Goal: Task Accomplishment & Management: Use online tool/utility

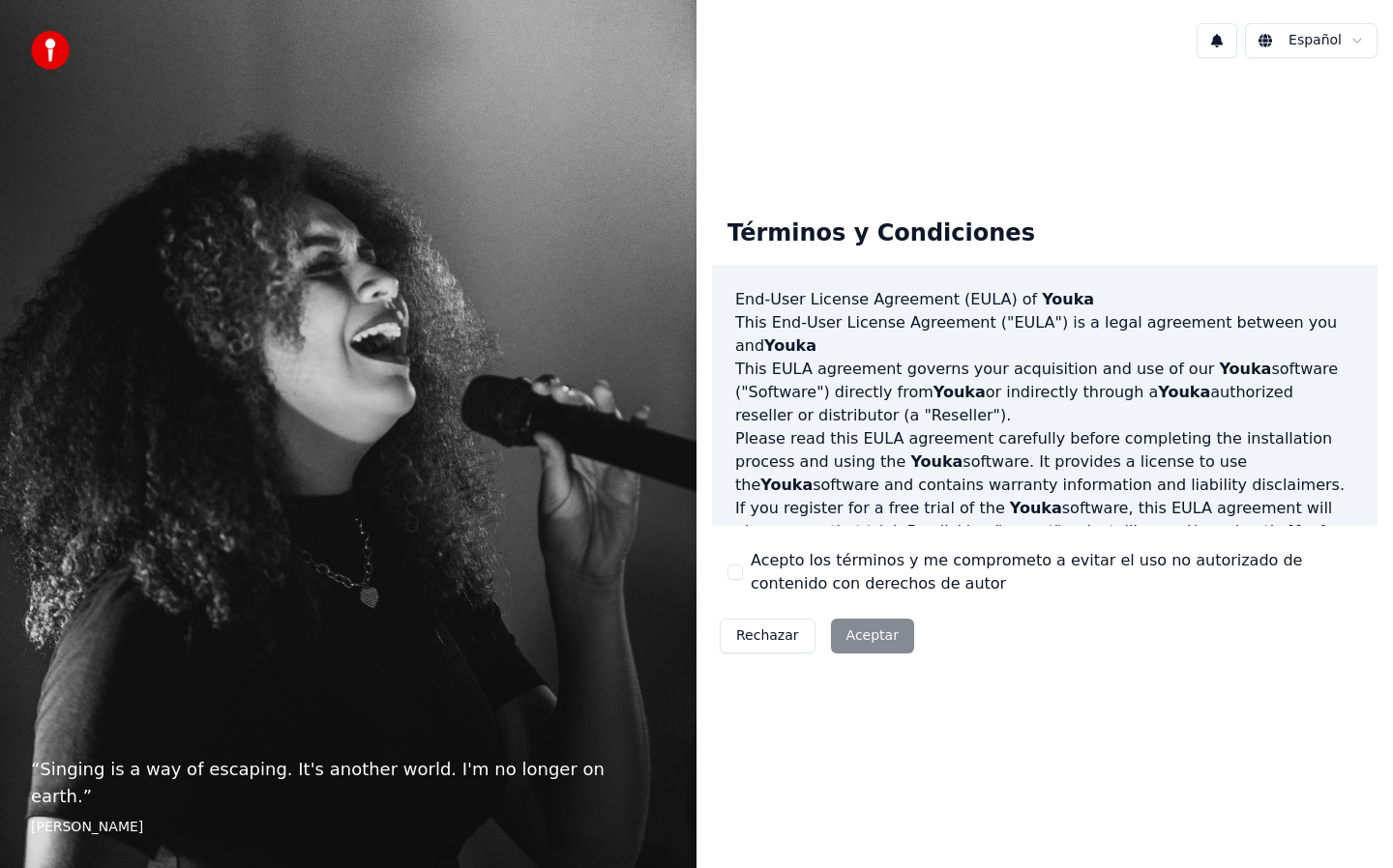
click at [730, 564] on button "Acepto los términos y me comprometo a evitar el uso no autorizado de contenido …" at bounding box center [736, 572] width 16 height 16
click at [863, 626] on button "Aceptar" at bounding box center [872, 637] width 83 height 35
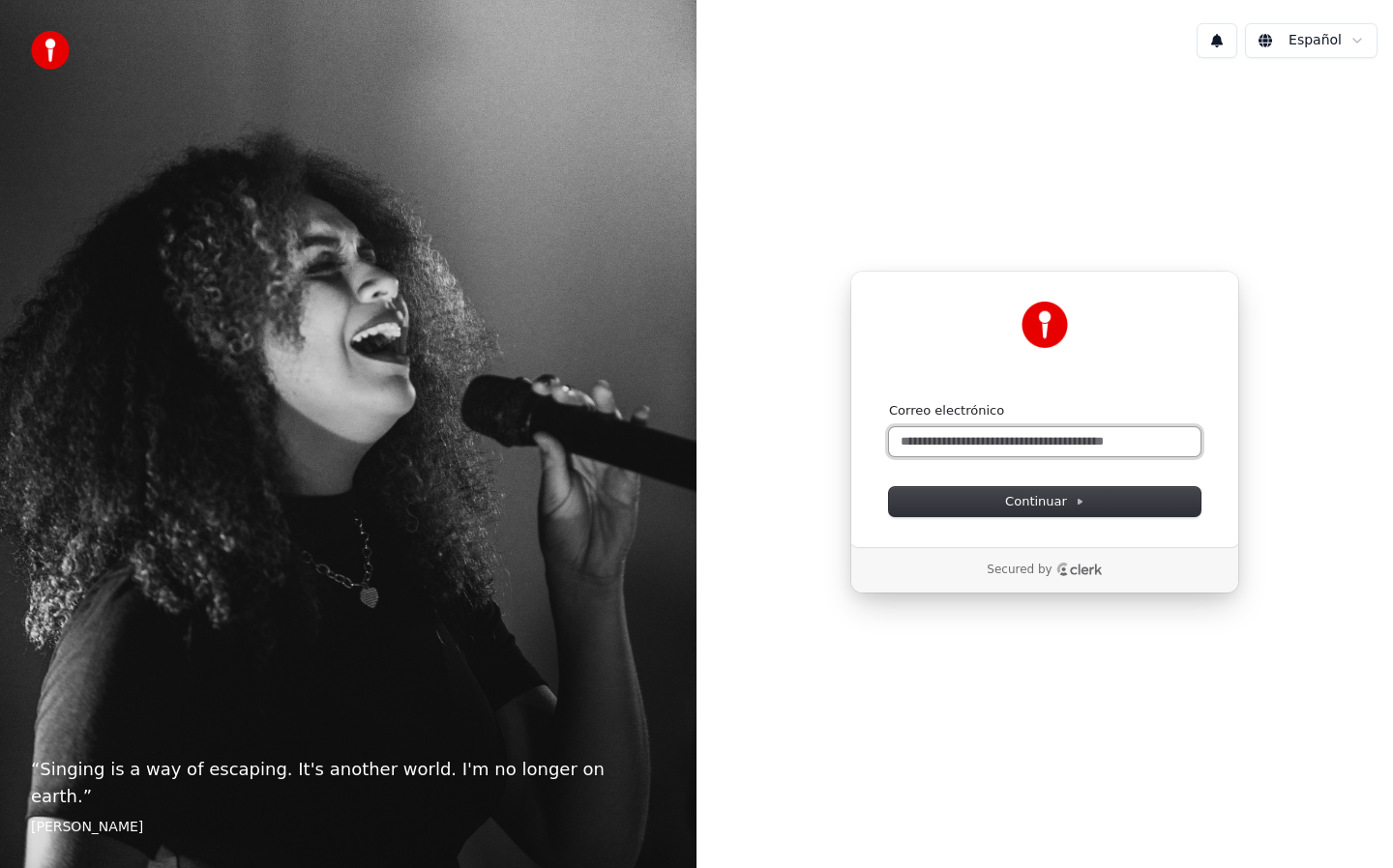
click at [1048, 443] on input "Correo electrónico" at bounding box center [1044, 442] width 312 height 29
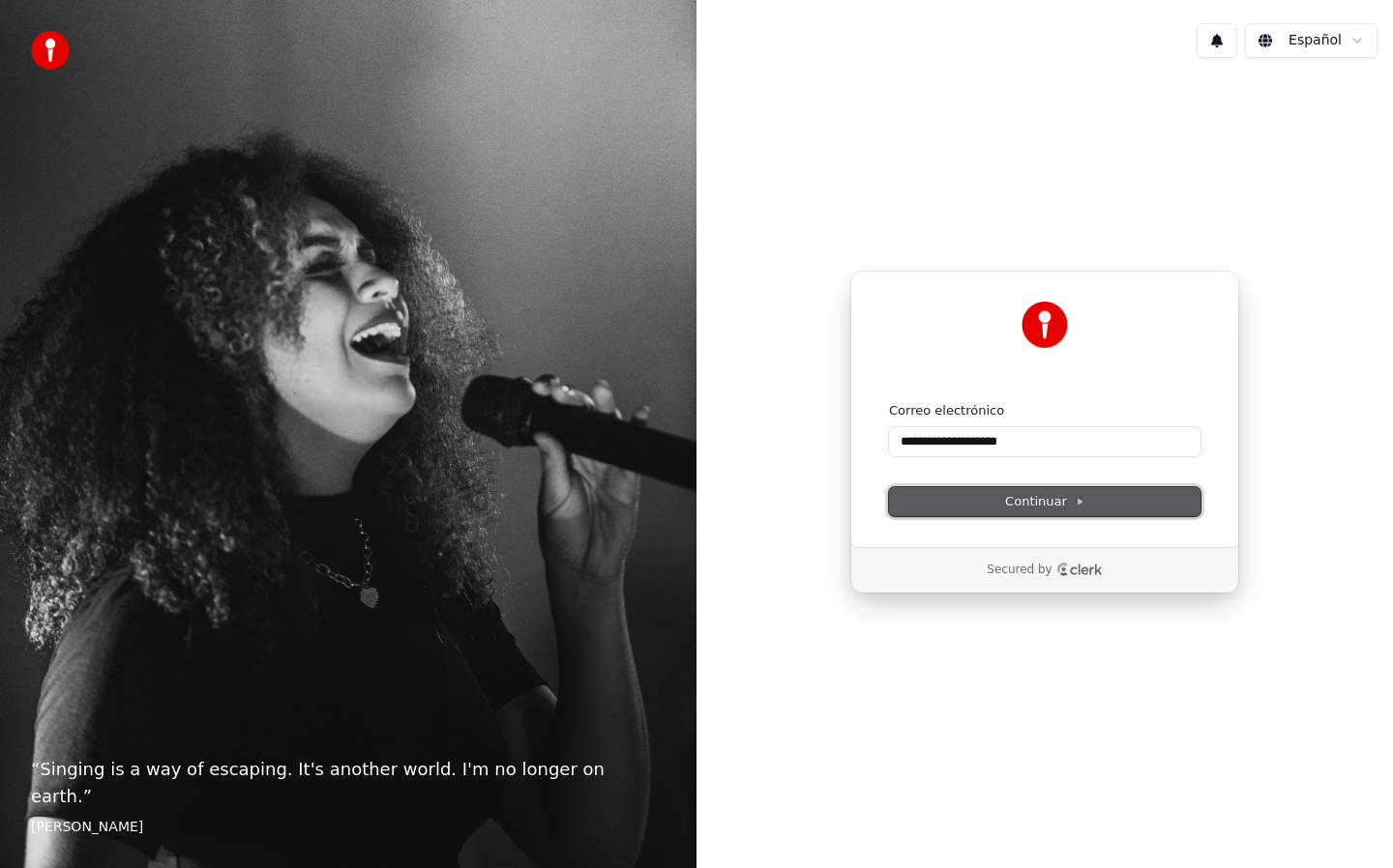
click at [1048, 505] on span "Continuar" at bounding box center [1044, 502] width 79 height 18
type input "**********"
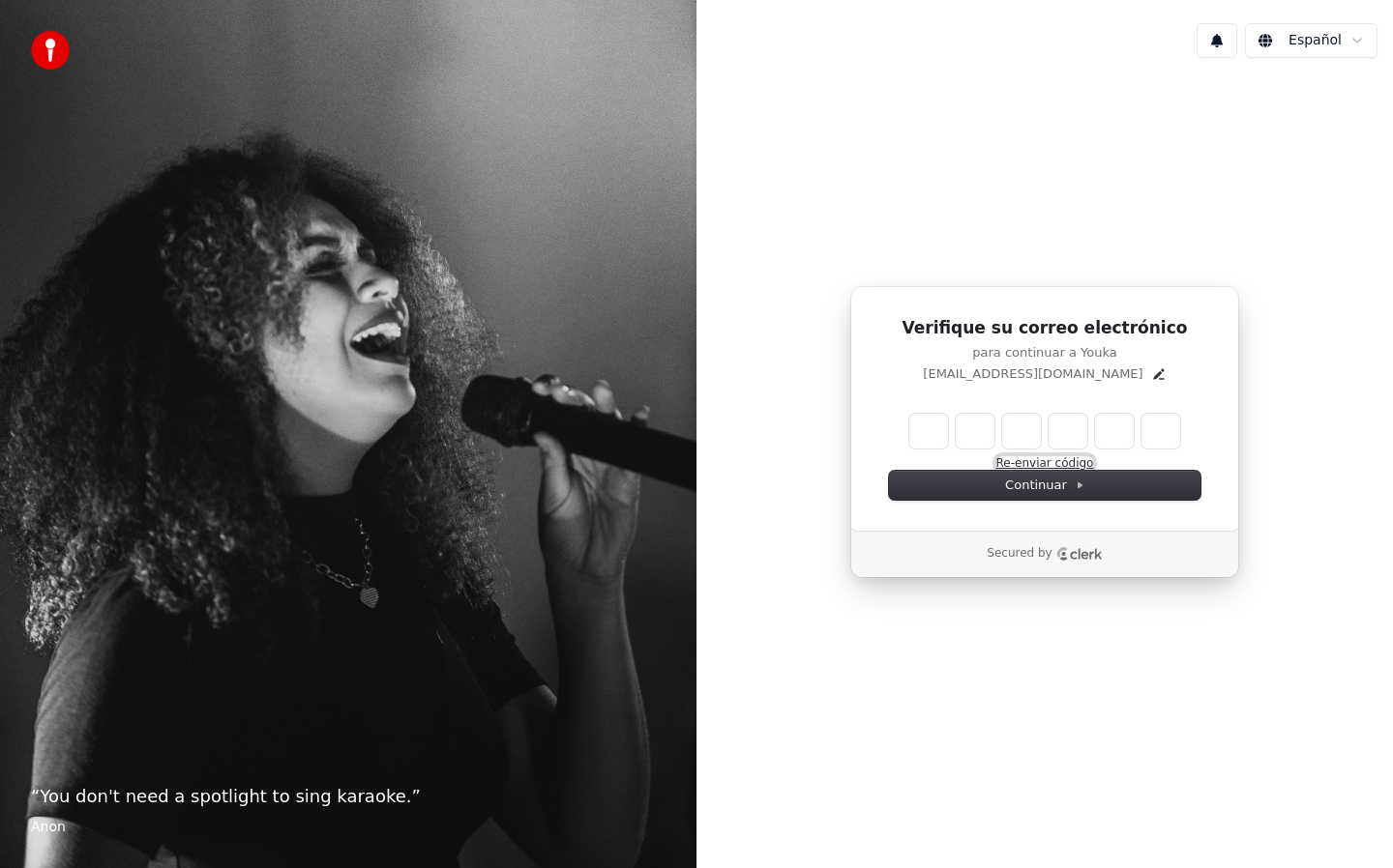
click at [1052, 461] on button "Re-enviar código" at bounding box center [1045, 464] width 98 height 16
click at [919, 423] on input "Enter verification code" at bounding box center [1064, 432] width 310 height 35
type input "******"
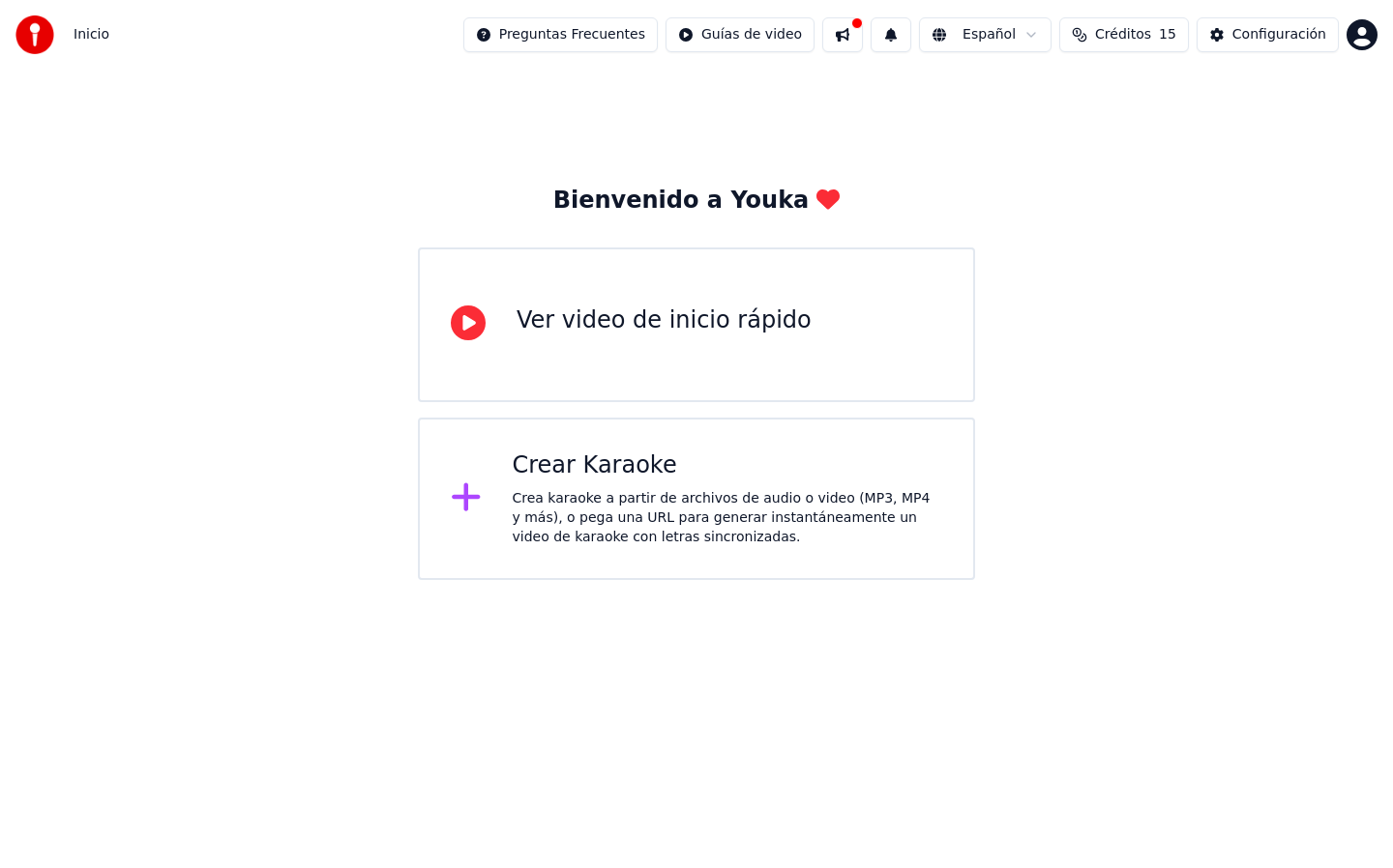
click at [700, 289] on div "Ver video de inicio rápido" at bounding box center [696, 325] width 557 height 154
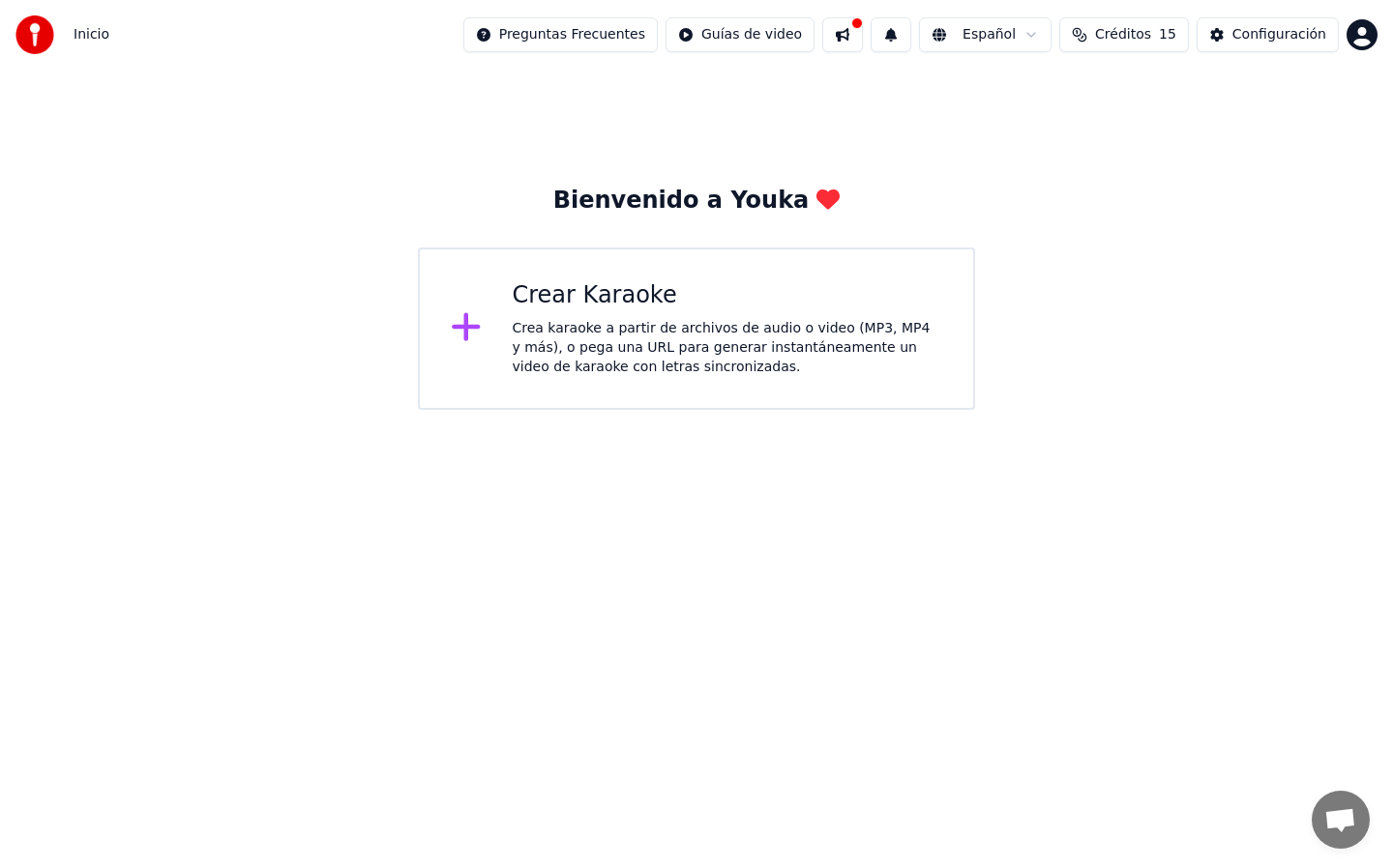
click at [738, 321] on div "Crea karaoke a partir de archivos de audio o video (MP3, MP4 y más), o pega una…" at bounding box center [728, 348] width 431 height 58
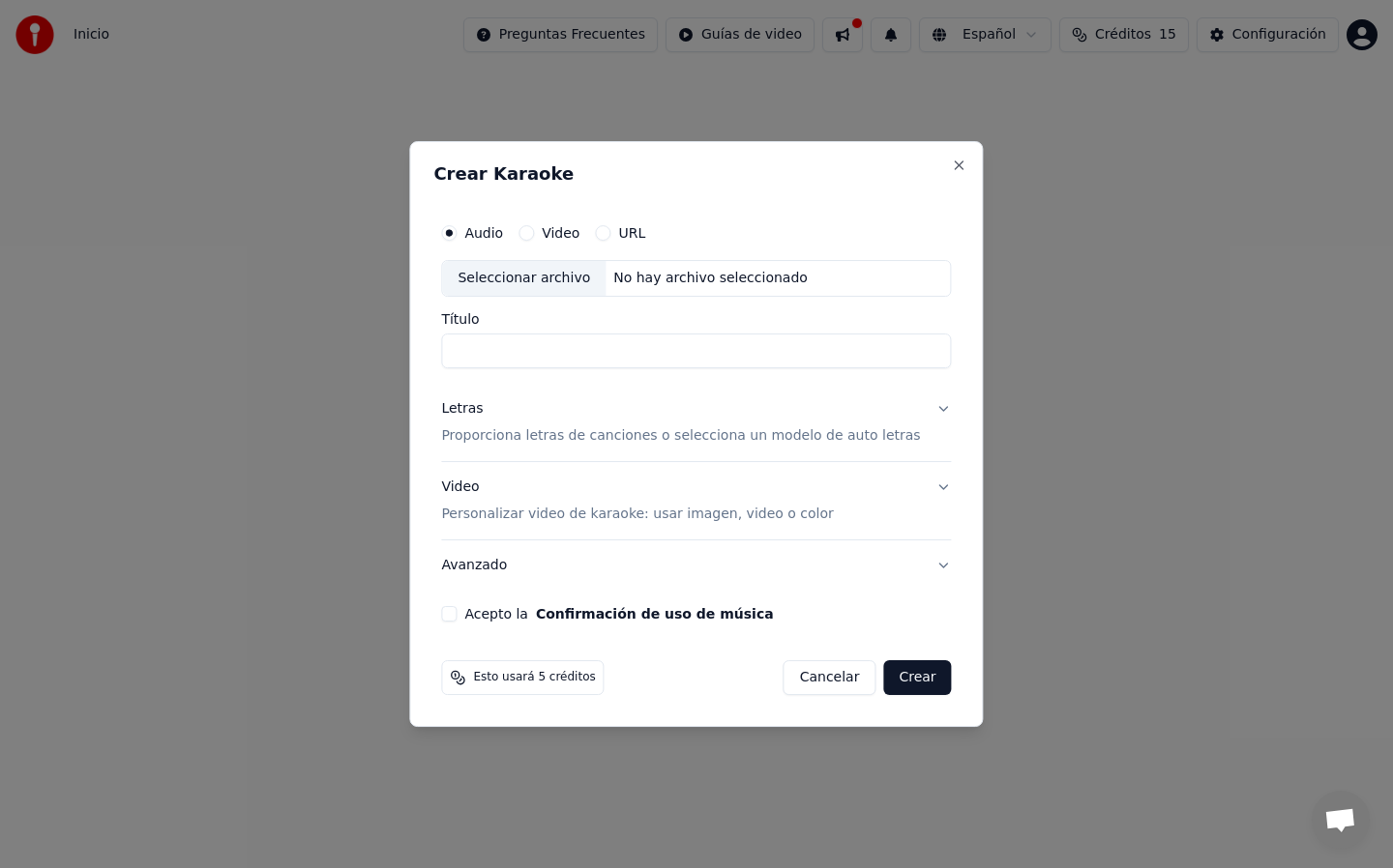
click at [456, 612] on button "Acepto la Confirmación de uso de música" at bounding box center [449, 614] width 16 height 16
click at [580, 352] on input "Título" at bounding box center [696, 351] width 510 height 35
click at [929, 406] on div "Audio Video URL Seleccionar archivo No hay archivo seleccionado Título Letras P…" at bounding box center [696, 418] width 526 height 424
click at [824, 670] on button "Cancelar" at bounding box center [829, 678] width 93 height 35
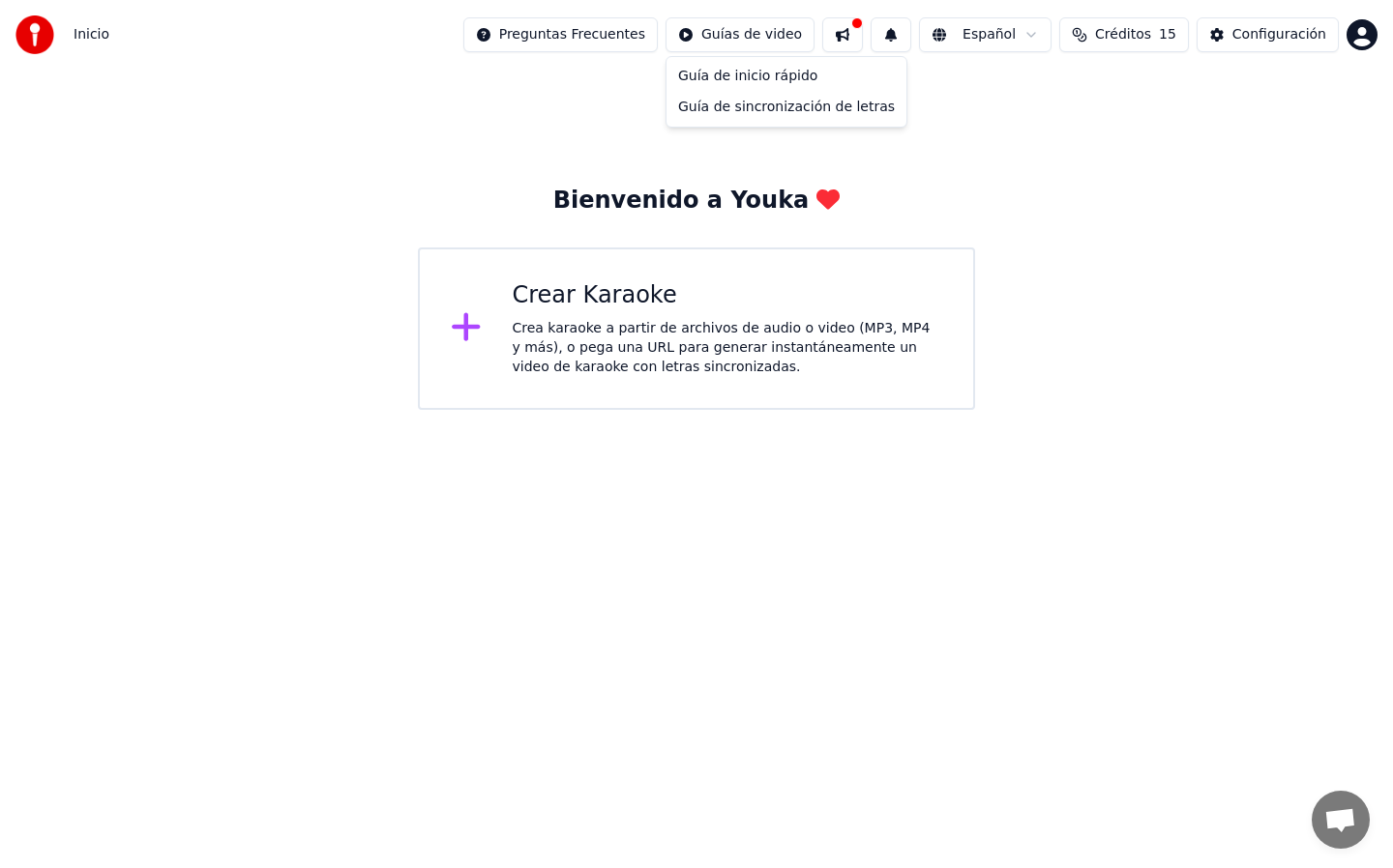
click at [766, 30] on html "Inicio Preguntas Frecuentes Guías de video Español Créditos 15 Configuración Bi…" at bounding box center [696, 205] width 1393 height 410
click at [1262, 43] on html "Inicio Preguntas Frecuentes Guías de video Español Créditos 15 Configuración Bi…" at bounding box center [696, 205] width 1393 height 410
click at [1149, 45] on button "Créditos 15" at bounding box center [1123, 35] width 130 height 35
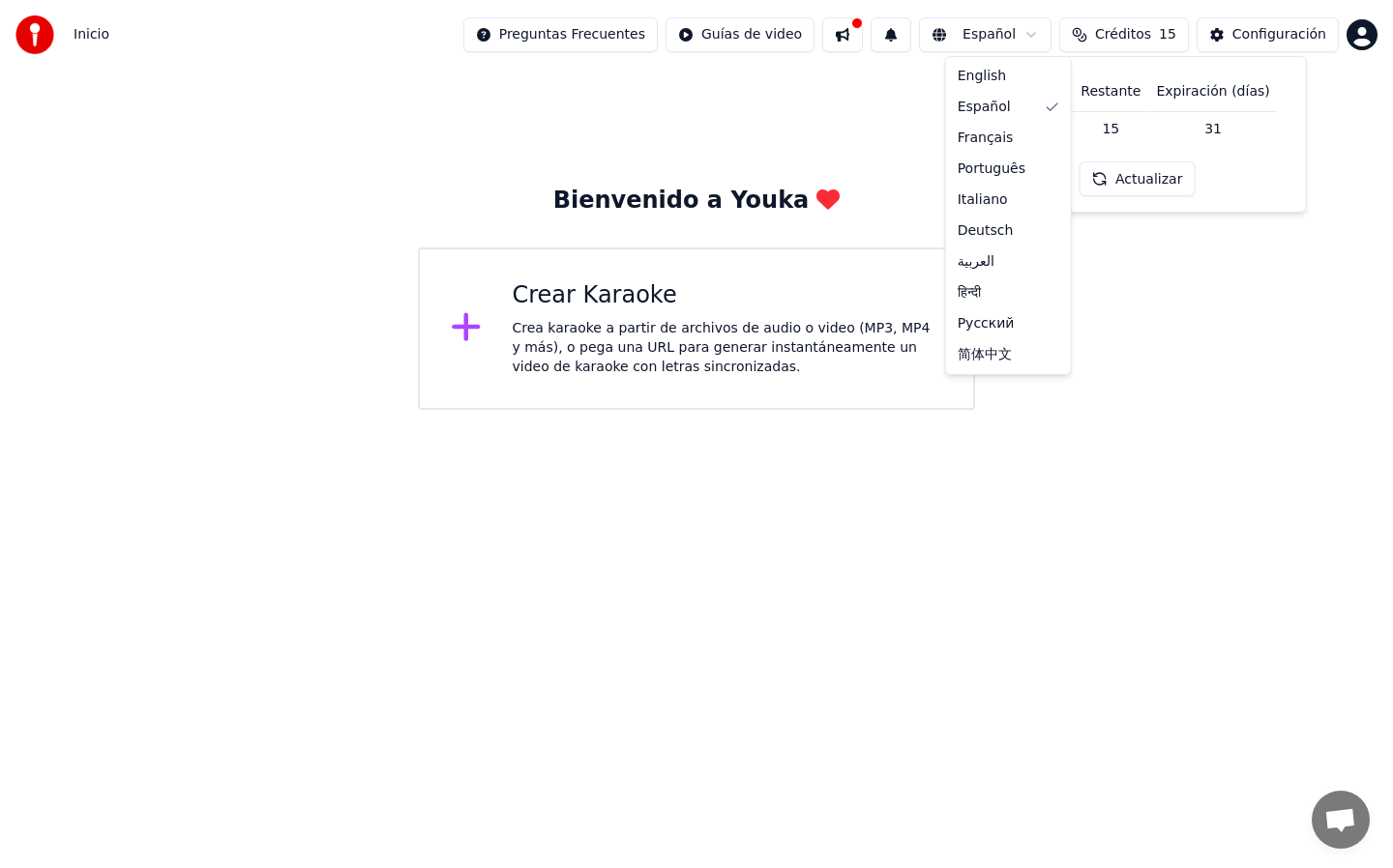
click at [1019, 33] on html "Inicio Preguntas Frecuentes Guías de video Español Créditos 15 Configuración Bi…" at bounding box center [696, 205] width 1393 height 410
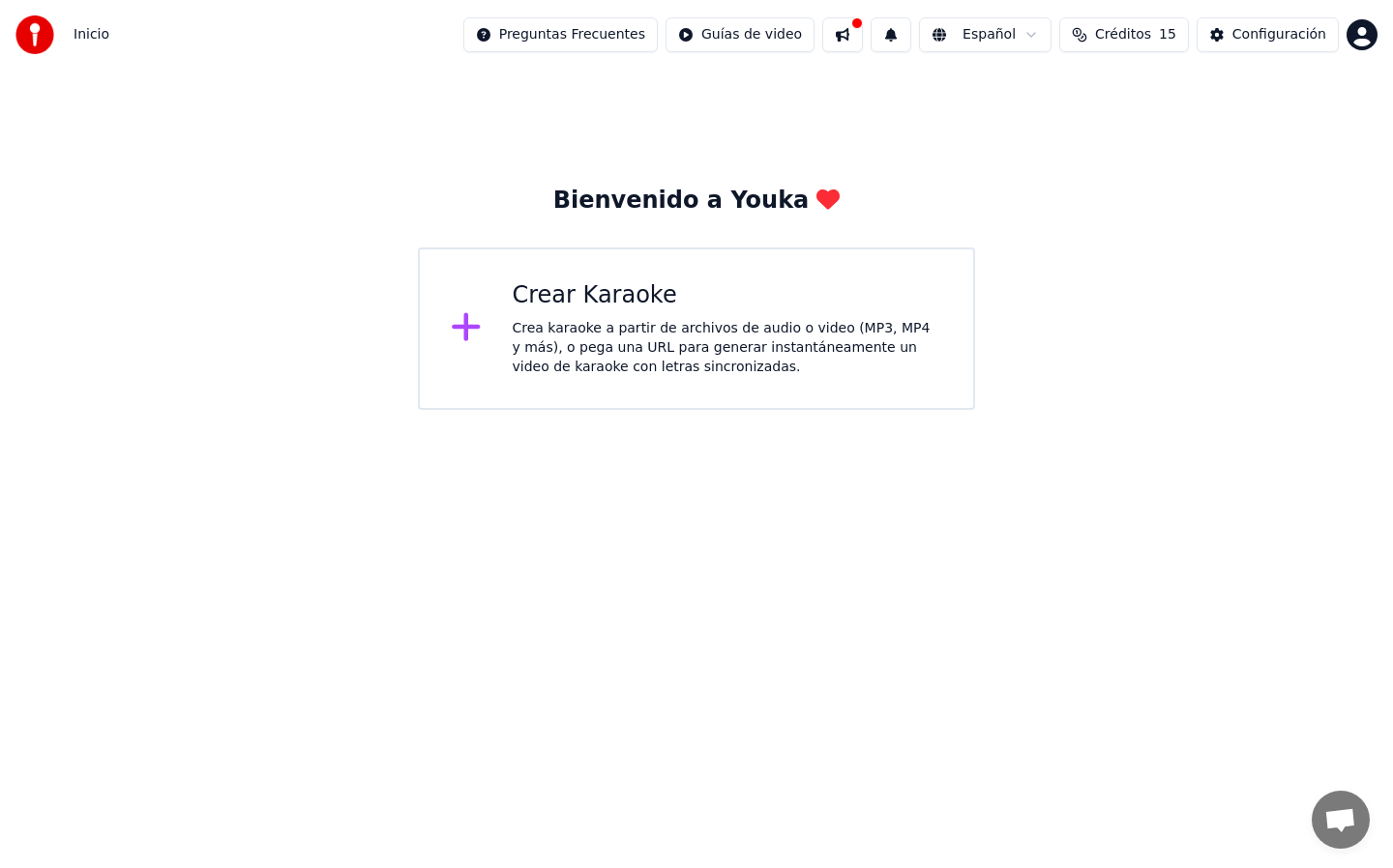
click at [912, 43] on html "Inicio Preguntas Frecuentes Guías de video Español Créditos 15 Configuración Bi…" at bounding box center [696, 205] width 1393 height 410
click at [863, 37] on button at bounding box center [843, 35] width 41 height 35
click at [782, 39] on html "Inicio Preguntas Frecuentes Guías de video Español Créditos 15 Configuración Bi…" at bounding box center [696, 205] width 1393 height 410
click at [632, 37] on html "Inicio Preguntas Frecuentes Guías de video Español Créditos 15 Configuración Bi…" at bounding box center [696, 205] width 1393 height 410
click at [60, 25] on div at bounding box center [40, 35] width 50 height 39
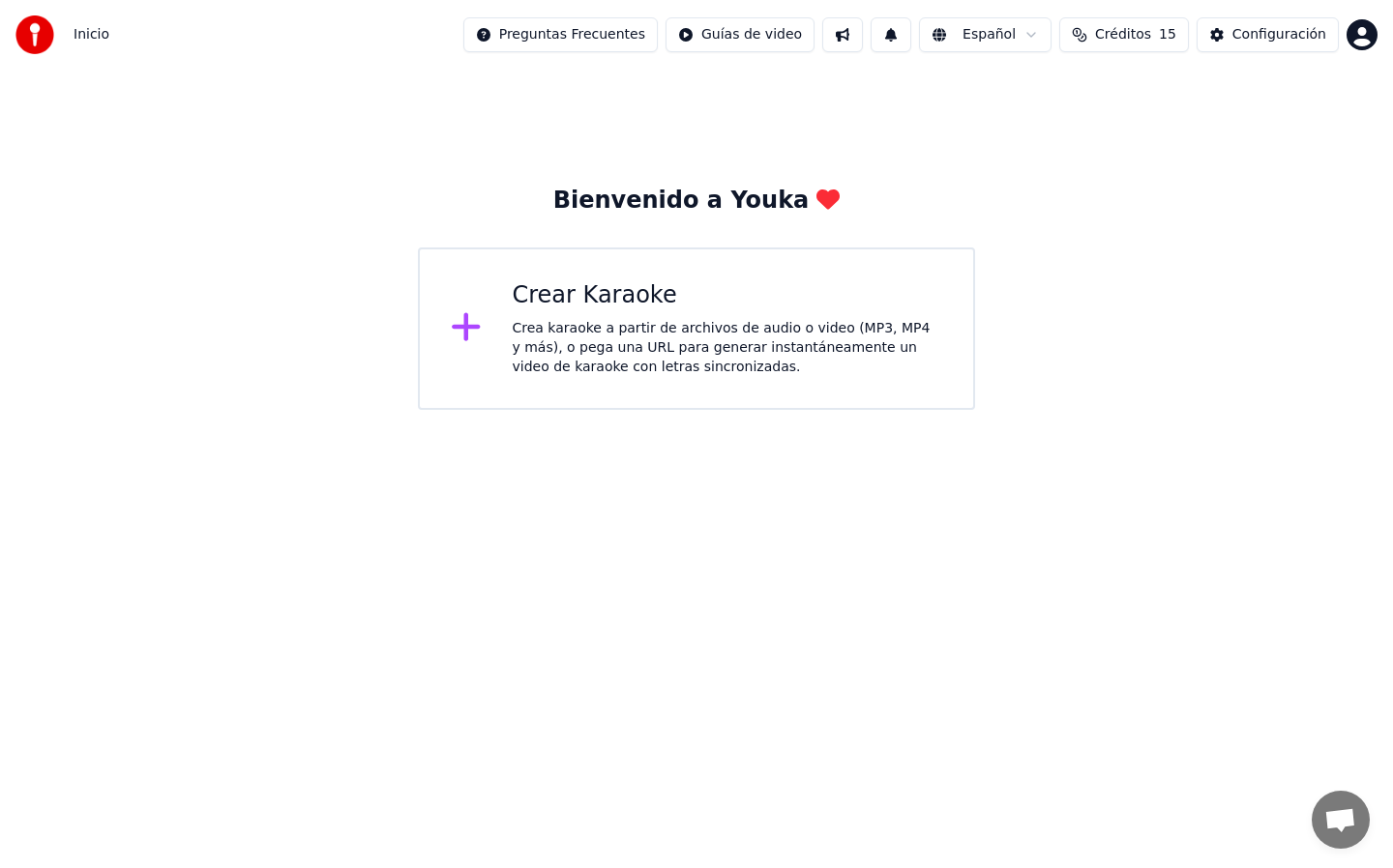
click at [97, 36] on span "Inicio" at bounding box center [91, 35] width 36 height 20
click at [33, 26] on img at bounding box center [35, 35] width 39 height 39
click at [780, 34] on html "Inicio Preguntas Frecuentes Guías de video Español Créditos 15 Configuración Bi…" at bounding box center [696, 205] width 1393 height 410
click at [776, 75] on div "Guía de inicio rápido" at bounding box center [786, 76] width 232 height 31
click at [647, 344] on div "Crea karaoke a partir de archivos de audio o video (MP3, MP4 y más), o pega una…" at bounding box center [728, 348] width 431 height 58
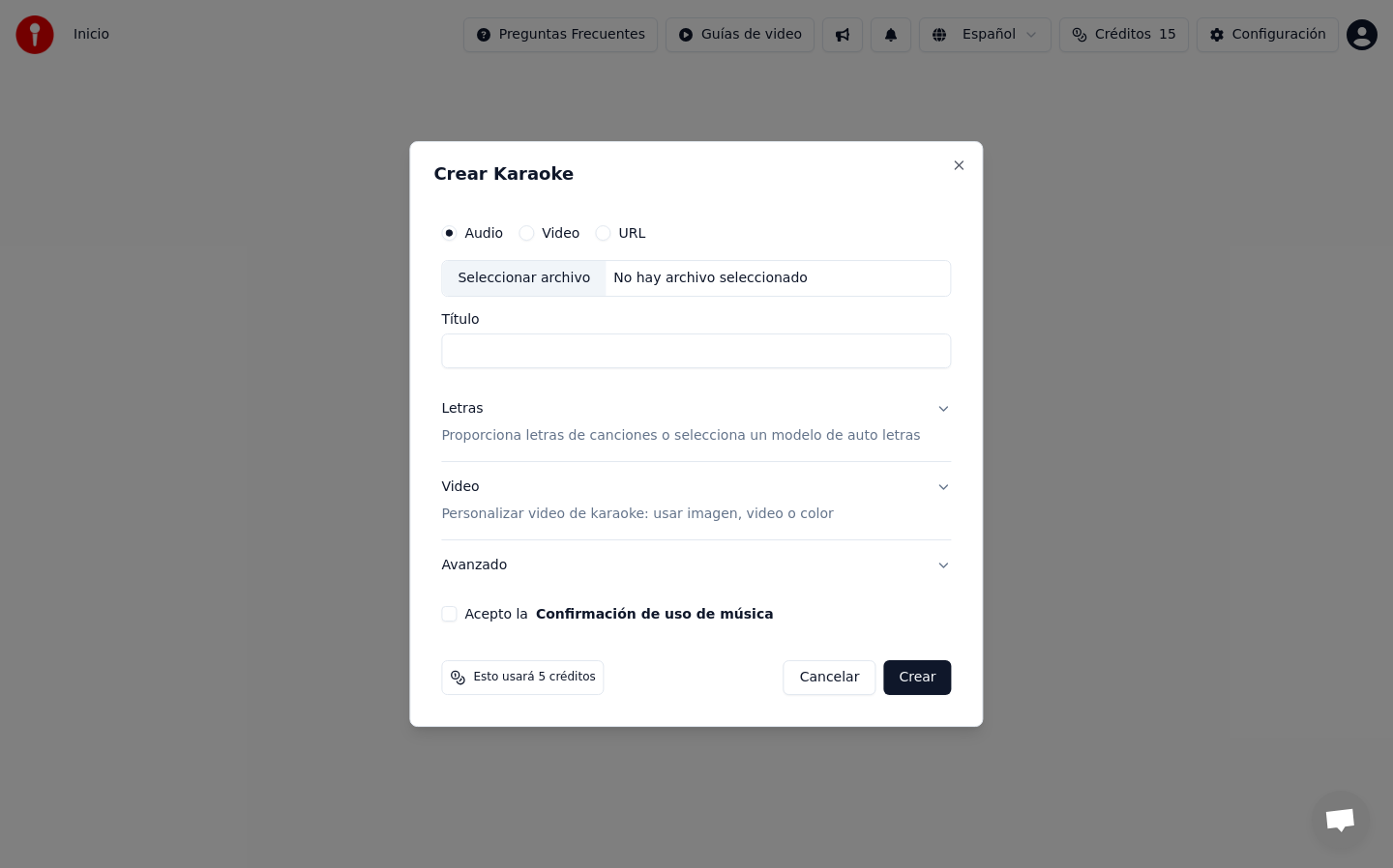
click at [635, 352] on input "Título" at bounding box center [696, 351] width 510 height 35
click at [611, 234] on button "URL" at bounding box center [603, 233] width 16 height 16
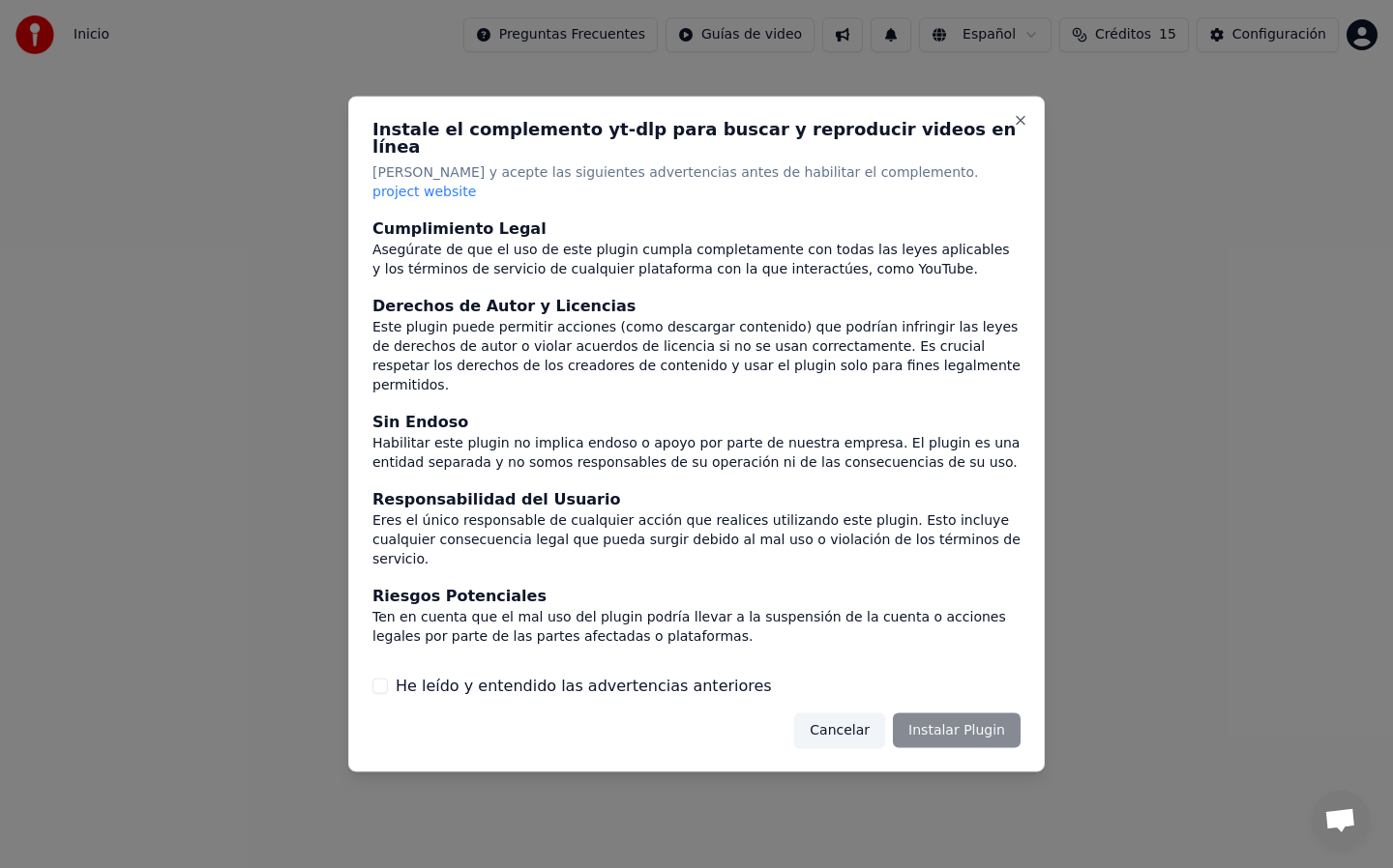
click at [947, 713] on div "Cancelar Instalar Plugin" at bounding box center [908, 730] width 227 height 35
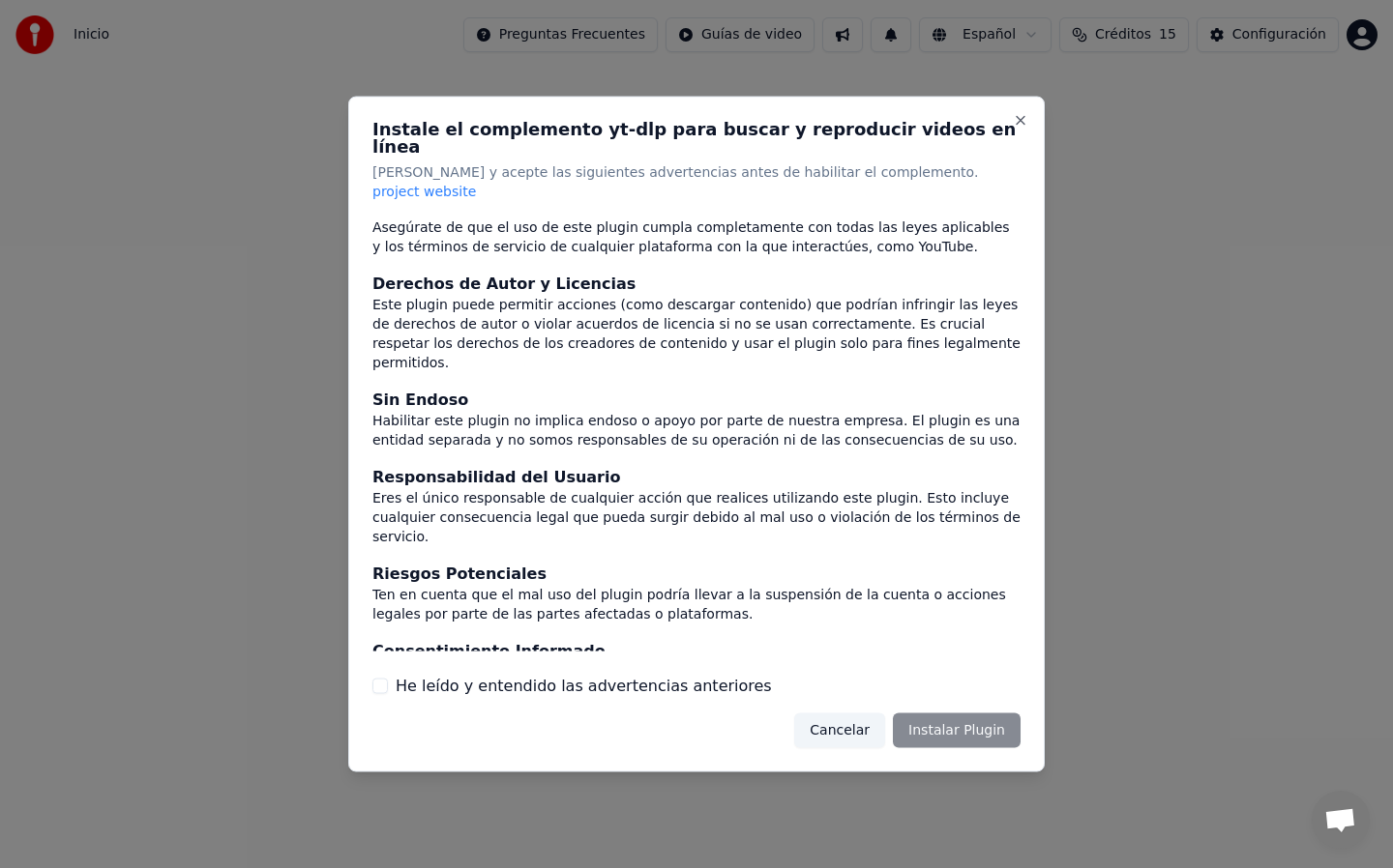
scroll to position [33, 0]
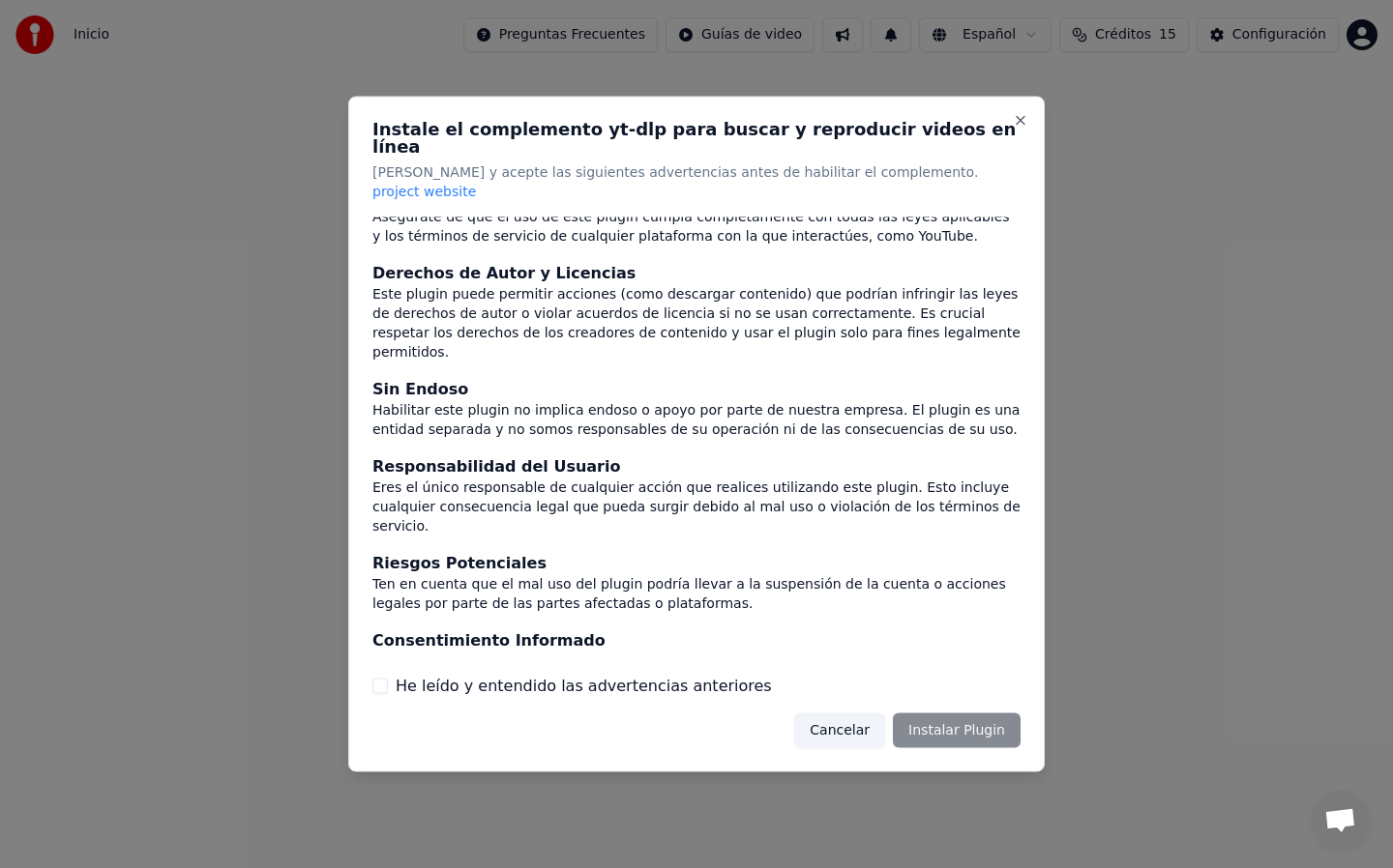
click at [454, 674] on label "He leído y entendido las advertencias anteriores" at bounding box center [583, 685] width 376 height 23
click at [388, 678] on button "He leído y entendido las advertencias anteriores" at bounding box center [380, 685] width 16 height 16
click at [929, 720] on button "Instalar Plugin" at bounding box center [956, 730] width 128 height 35
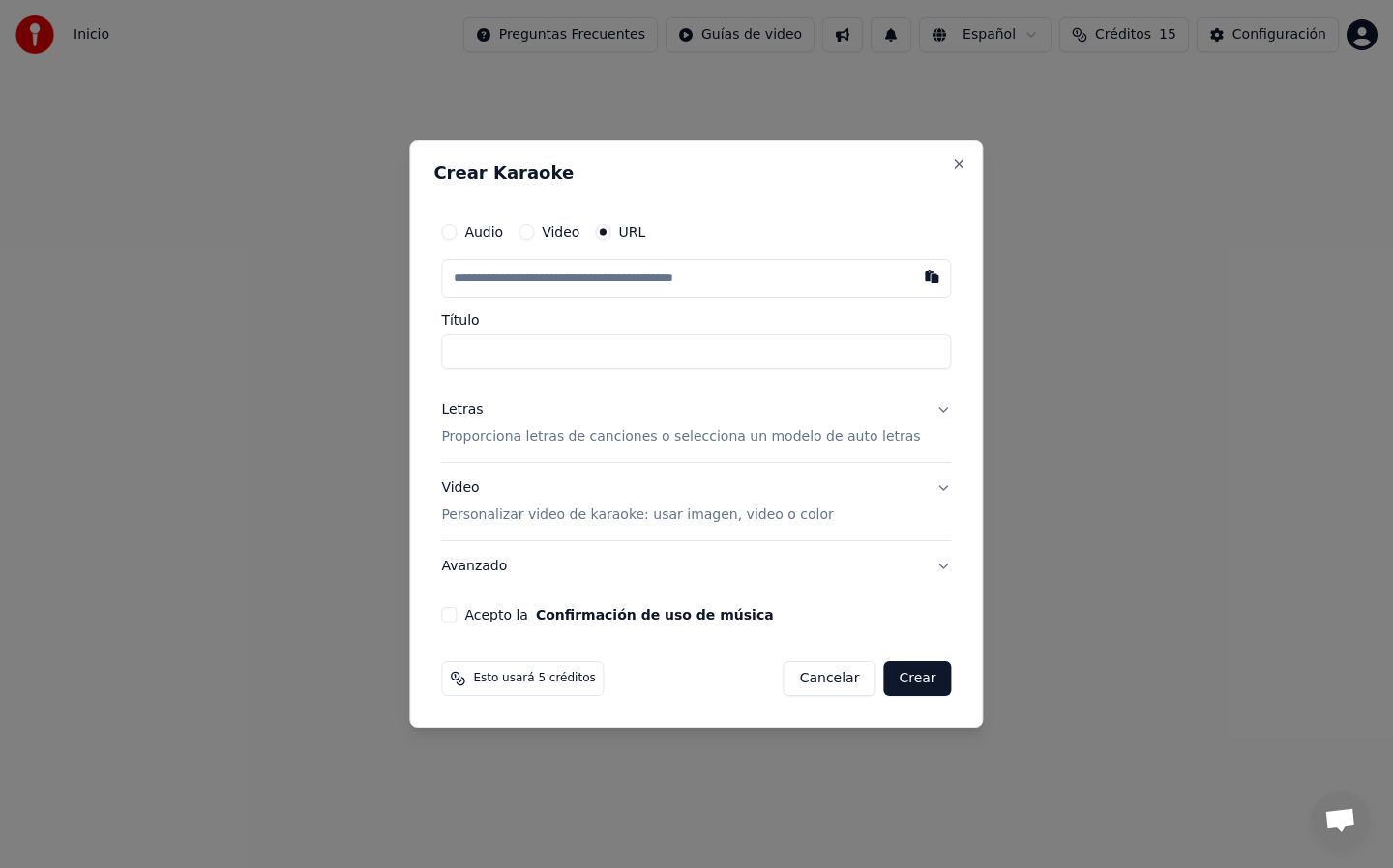
click at [456, 609] on button "Acepto la Confirmación de uso de música" at bounding box center [449, 615] width 16 height 16
paste input "**********"
type input "**********"
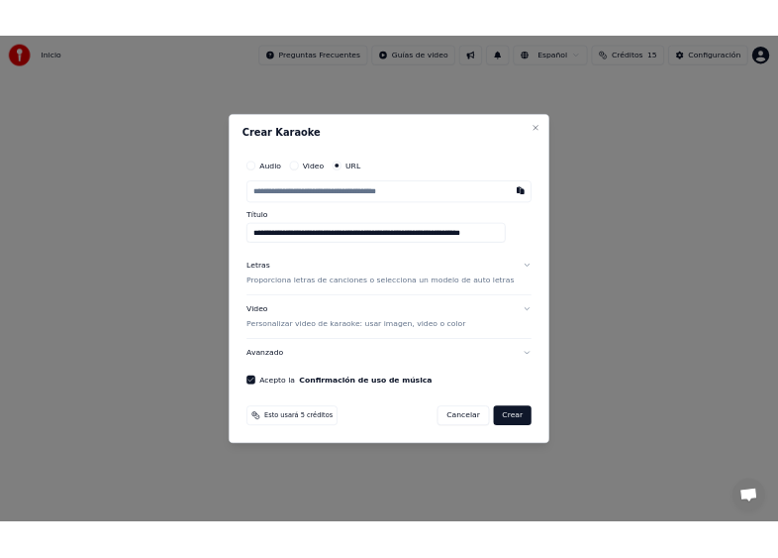
scroll to position [0, 0]
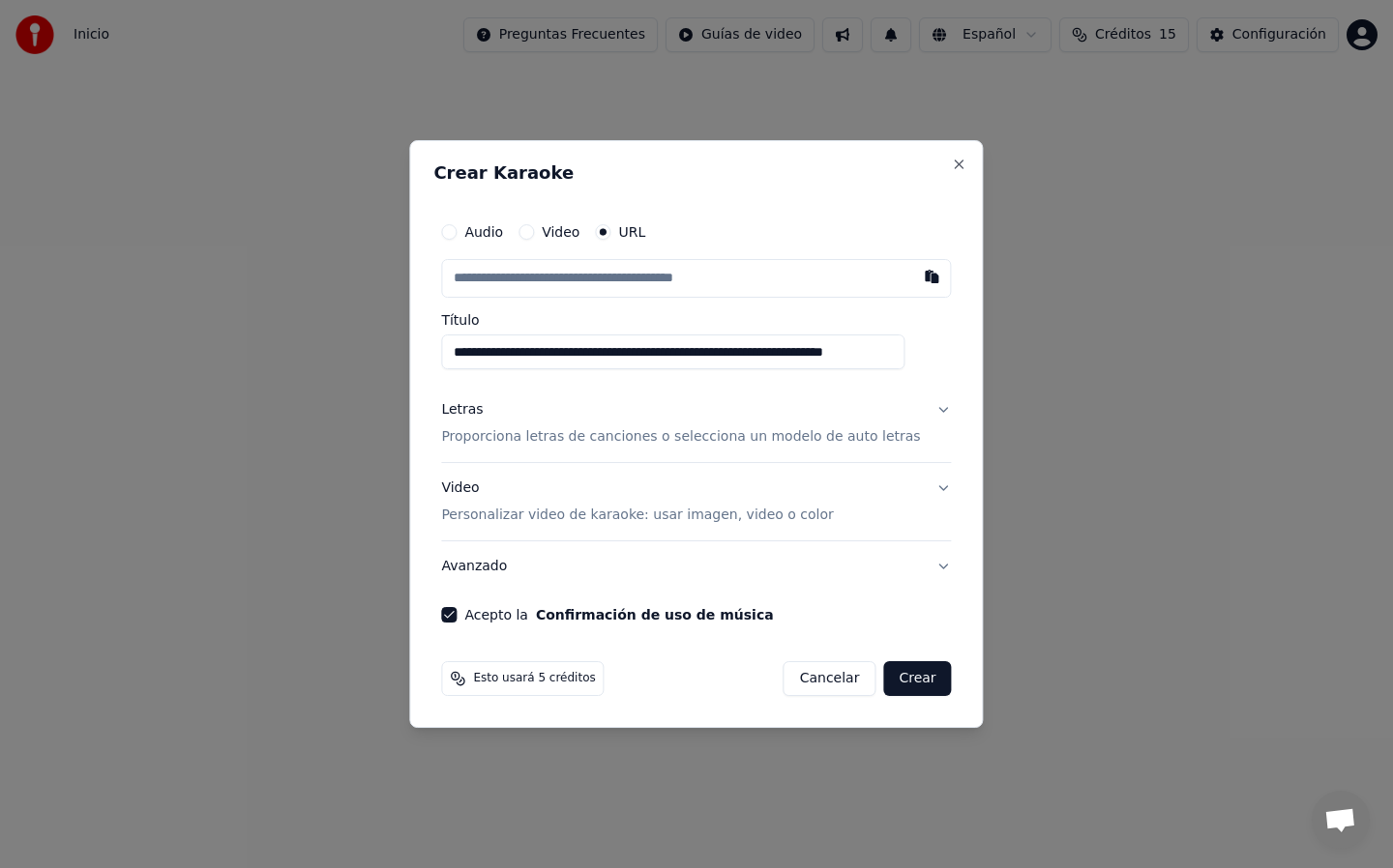
click at [904, 682] on button "Crear" at bounding box center [916, 679] width 67 height 35
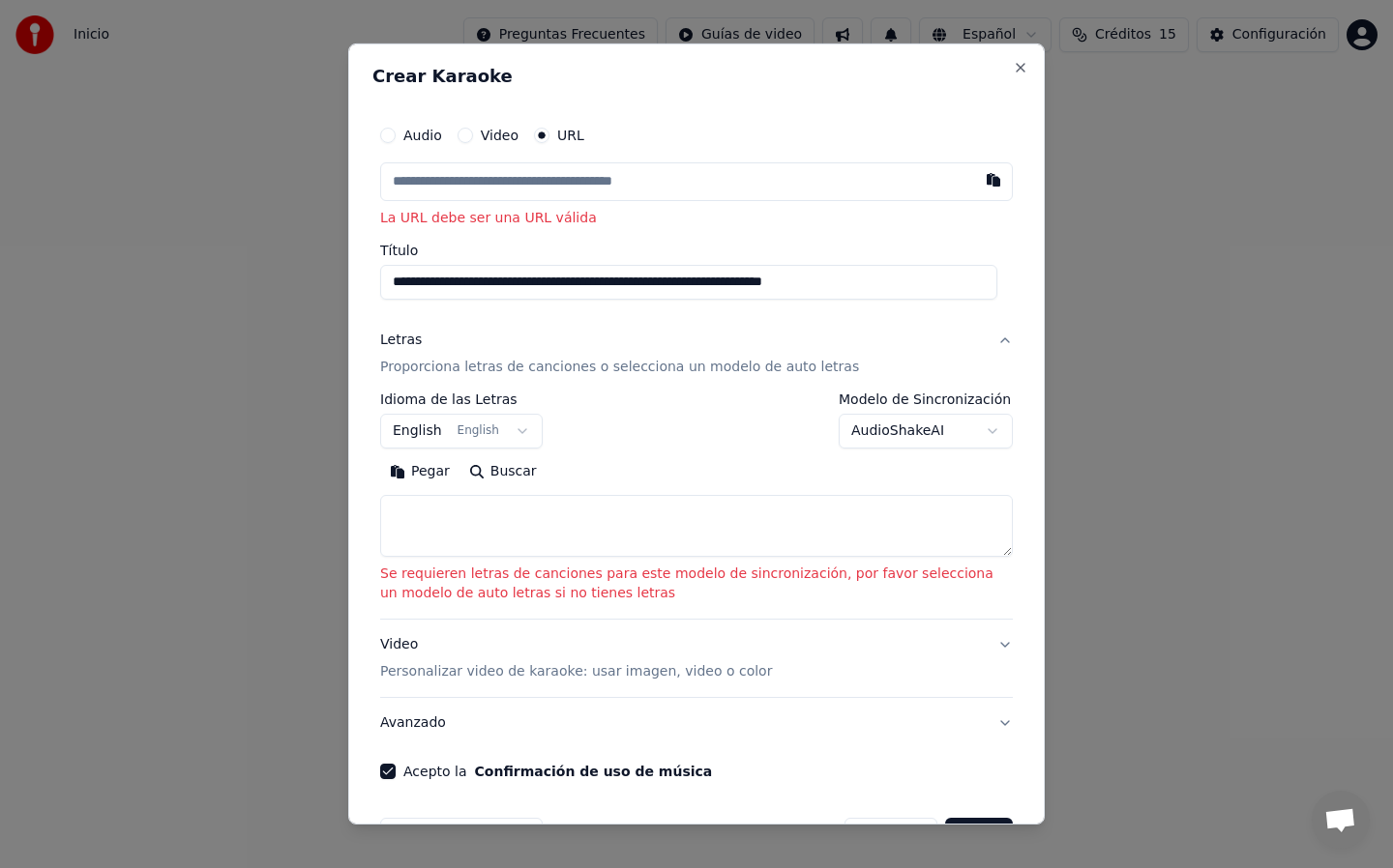
click at [904, 682] on button "Video Personalizar video de karaoke: usar imagen, video o color" at bounding box center [696, 658] width 633 height 77
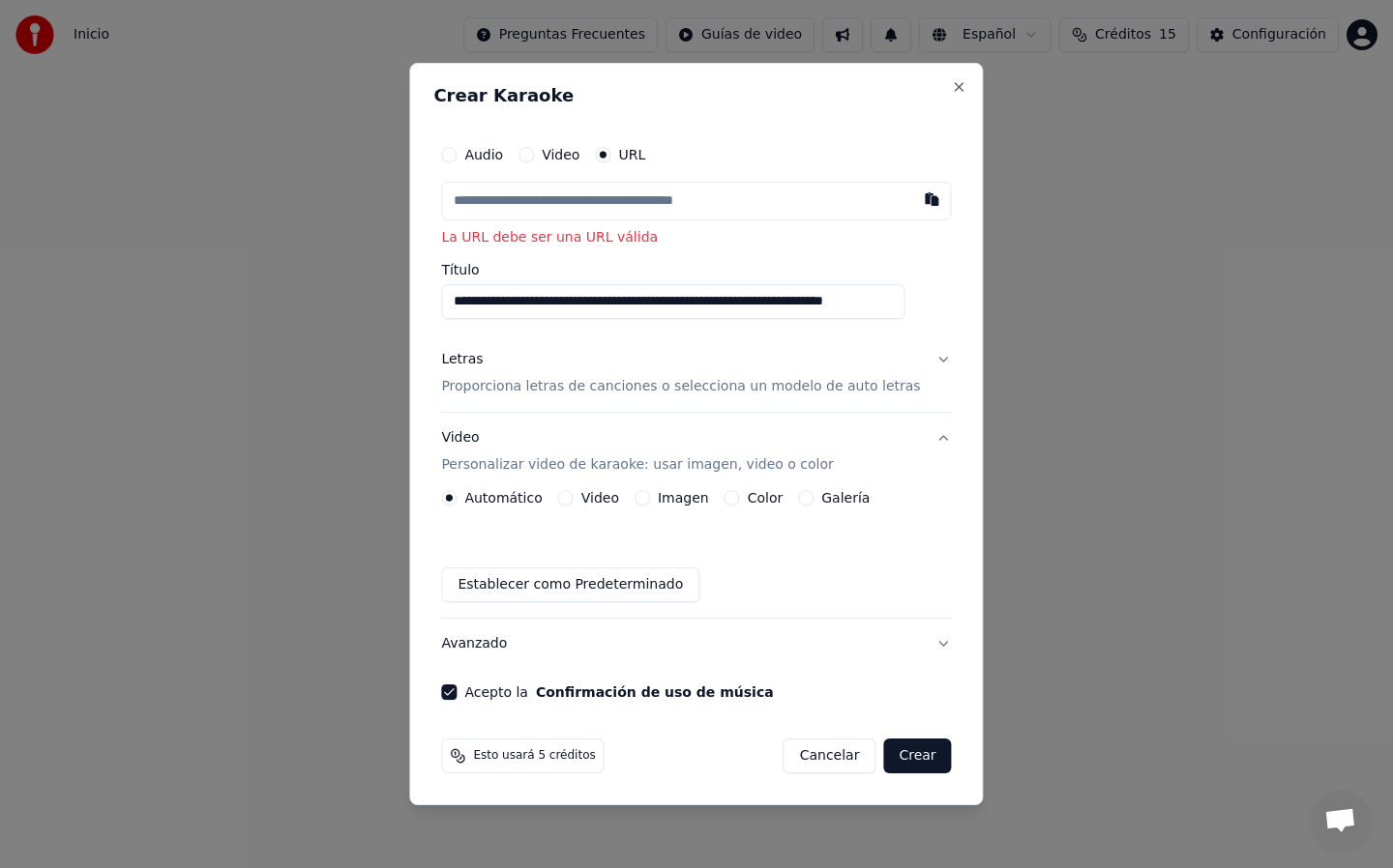
click at [883, 764] on button "Crear" at bounding box center [916, 757] width 67 height 35
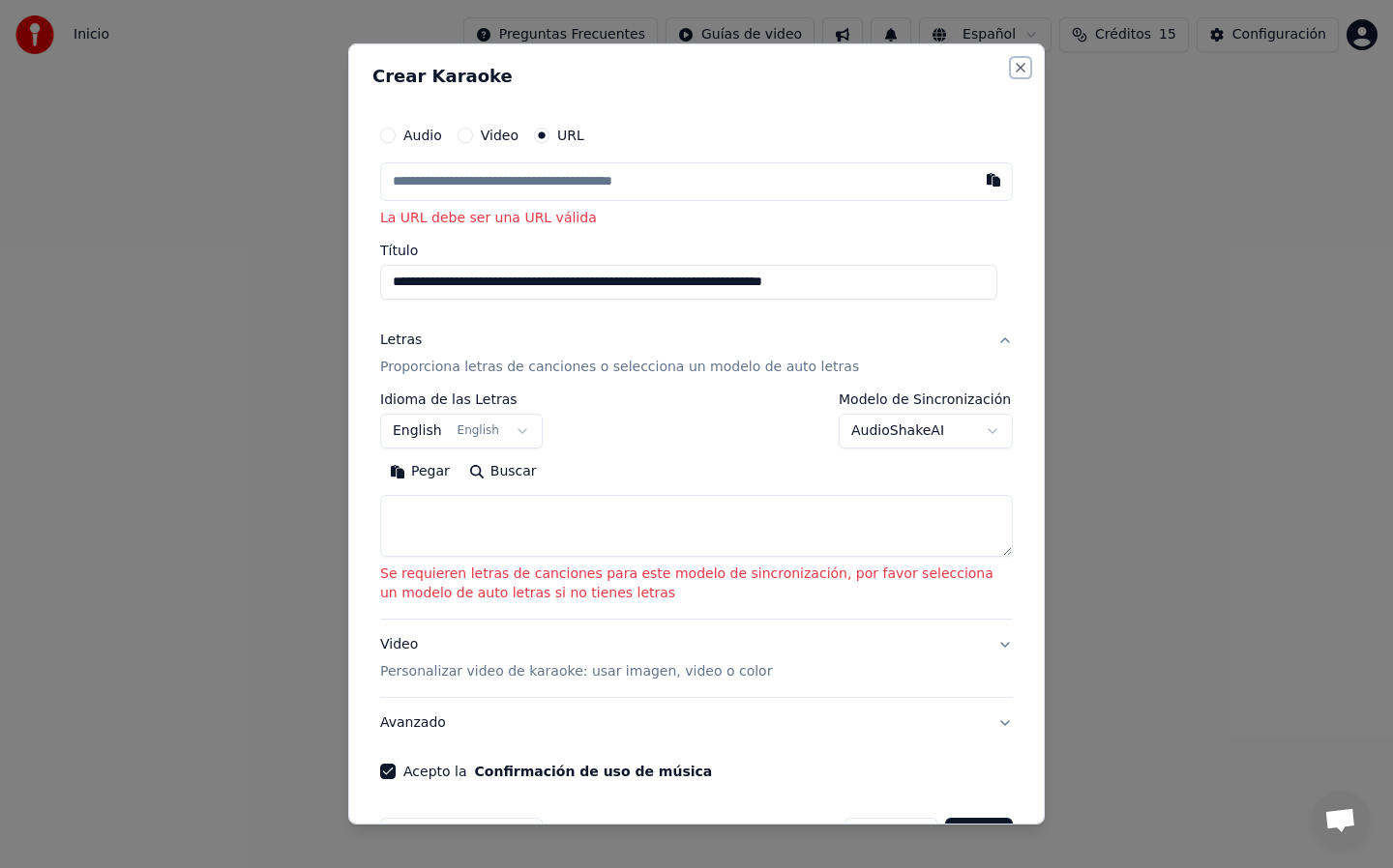
click at [1013, 74] on button "Close" at bounding box center [1021, 67] width 16 height 16
select select
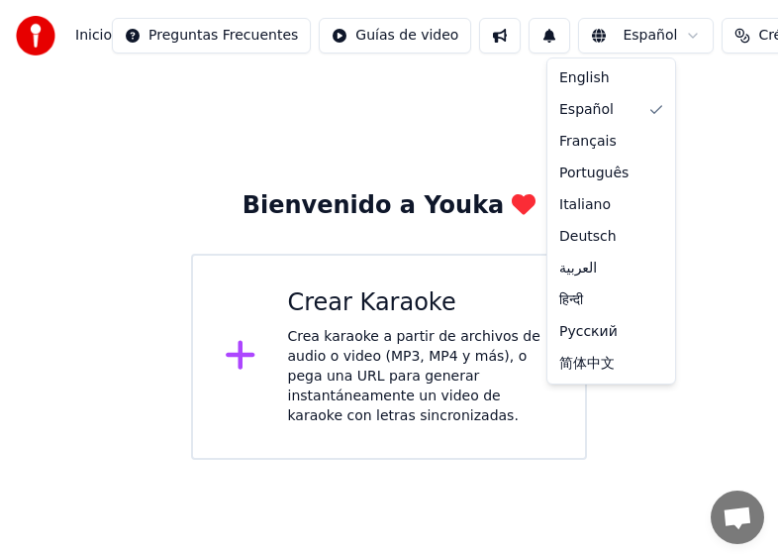
click at [659, 32] on html "Inicio Preguntas Frecuentes Guías de video Español Créditos 15 Configuración Bi…" at bounding box center [389, 230] width 778 height 460
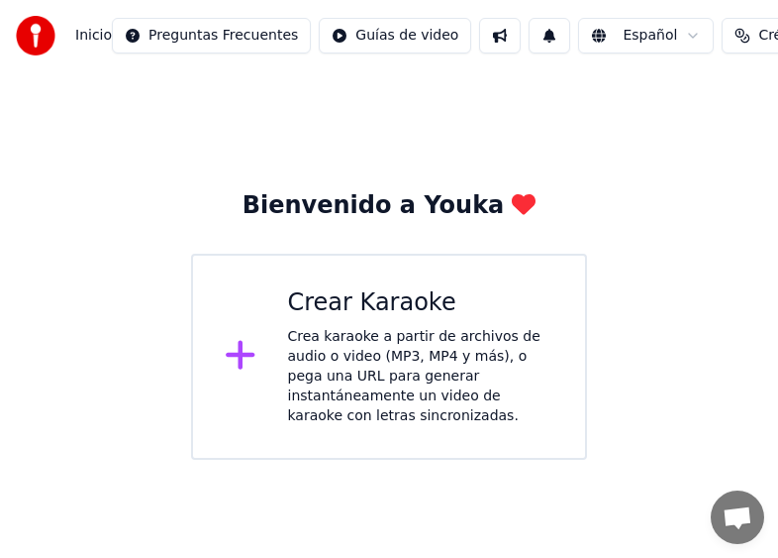
click at [659, 32] on html "Inicio Preguntas Frecuentes Guías de video Español Créditos 15 Configuración Bi…" at bounding box center [389, 230] width 778 height 460
click at [237, 337] on icon at bounding box center [241, 355] width 32 height 36
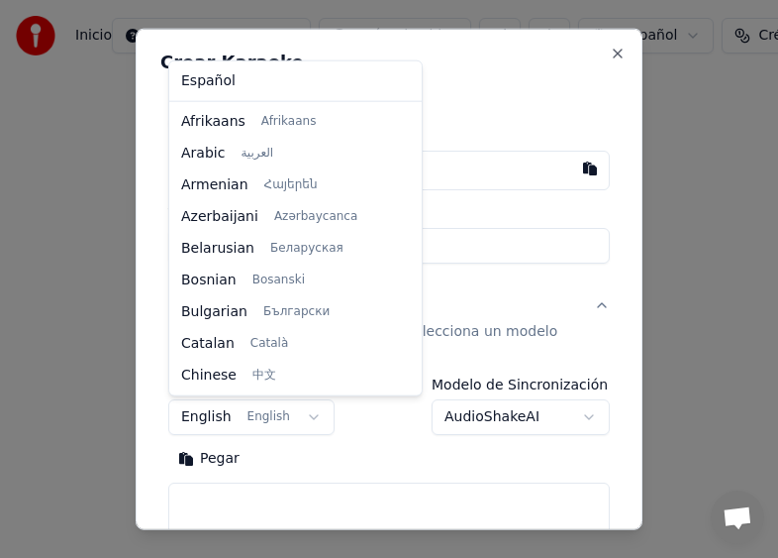
click at [305, 410] on body "**********" at bounding box center [389, 230] width 778 height 460
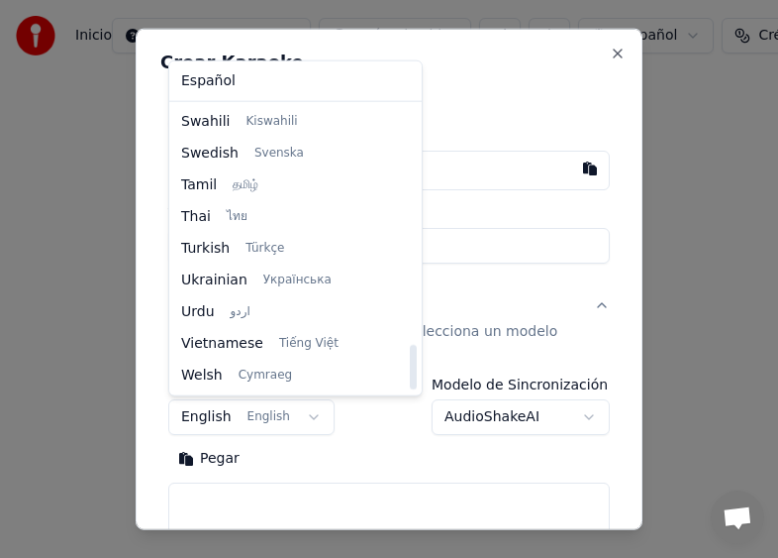
scroll to position [1517, 0]
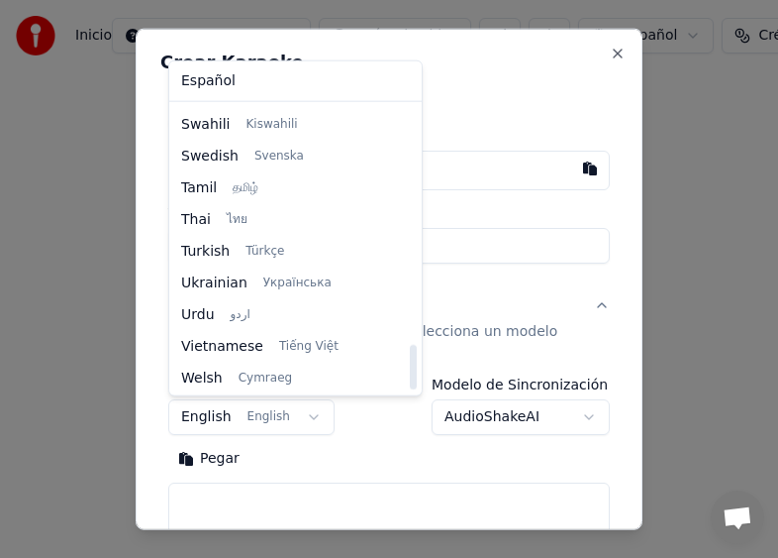
drag, startPoint x: 392, startPoint y: 154, endPoint x: 396, endPoint y: 368, distance: 213.9
click at [410, 368] on div at bounding box center [413, 367] width 7 height 45
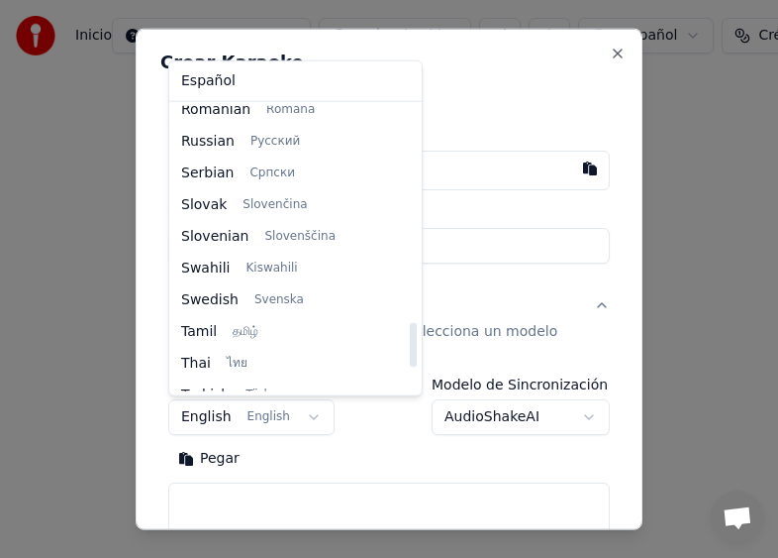
scroll to position [1361, 0]
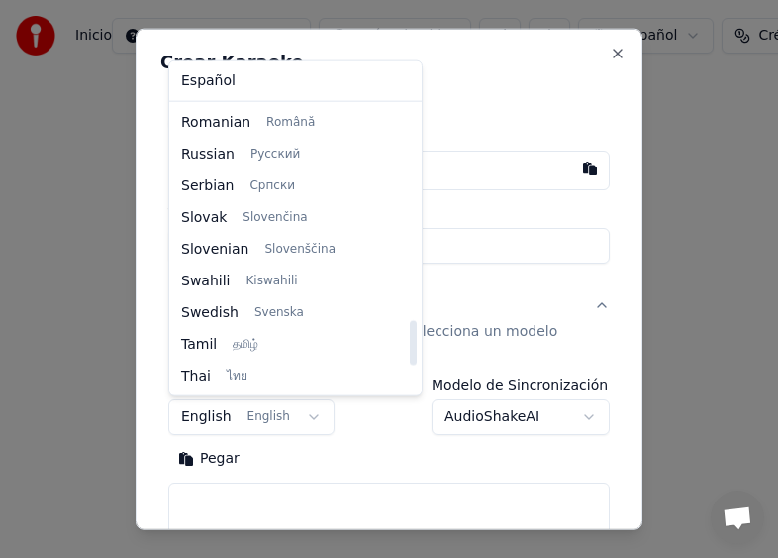
drag, startPoint x: 391, startPoint y: 359, endPoint x: 400, endPoint y: 335, distance: 26.3
click at [410, 335] on div at bounding box center [413, 342] width 7 height 45
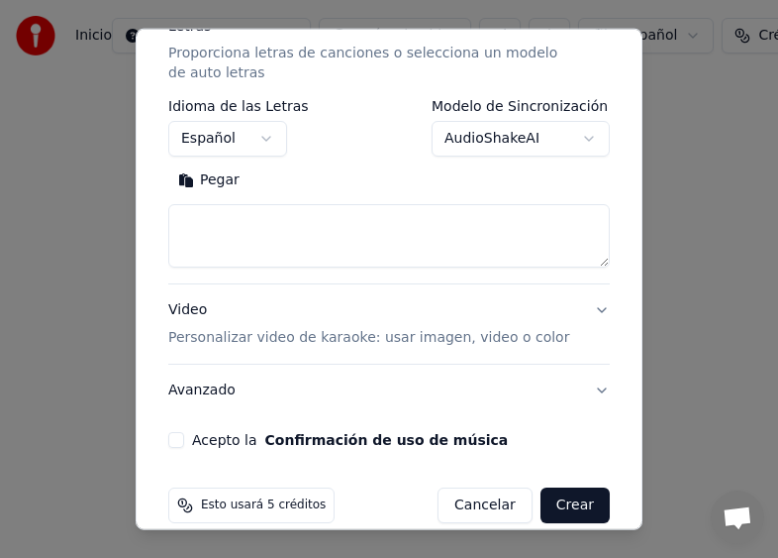
scroll to position [302, 0]
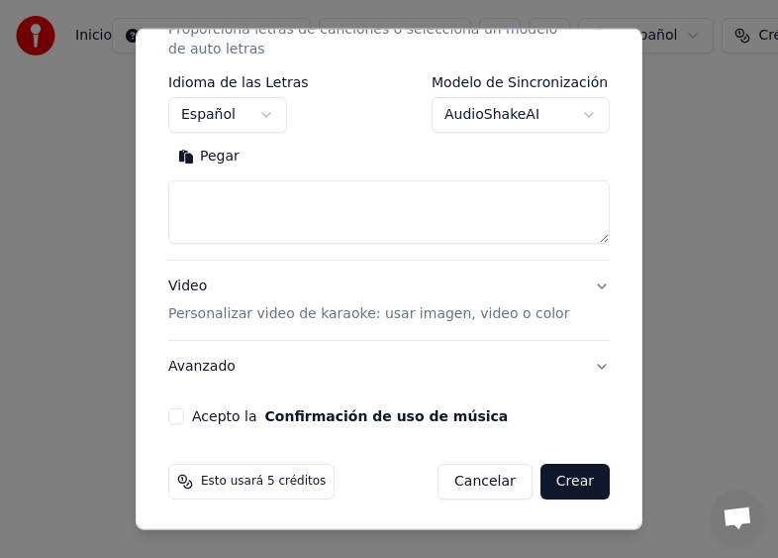
click at [571, 479] on button "Crear" at bounding box center [575, 481] width 69 height 36
select select "**"
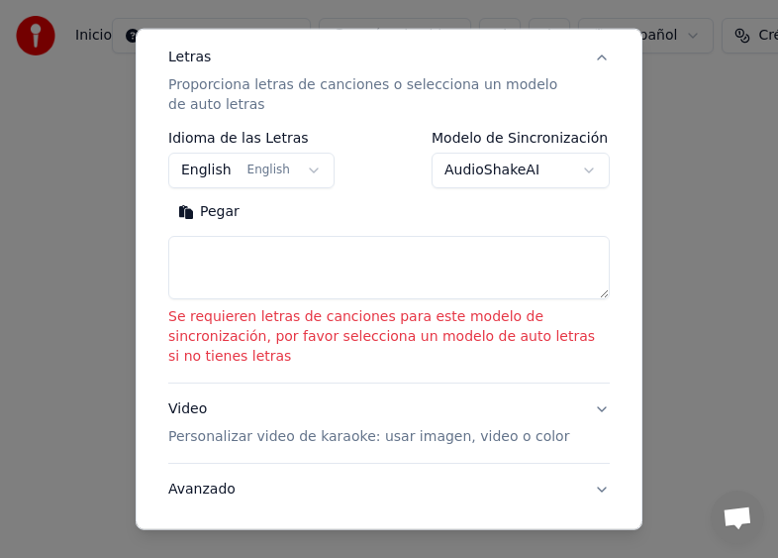
scroll to position [358, 0]
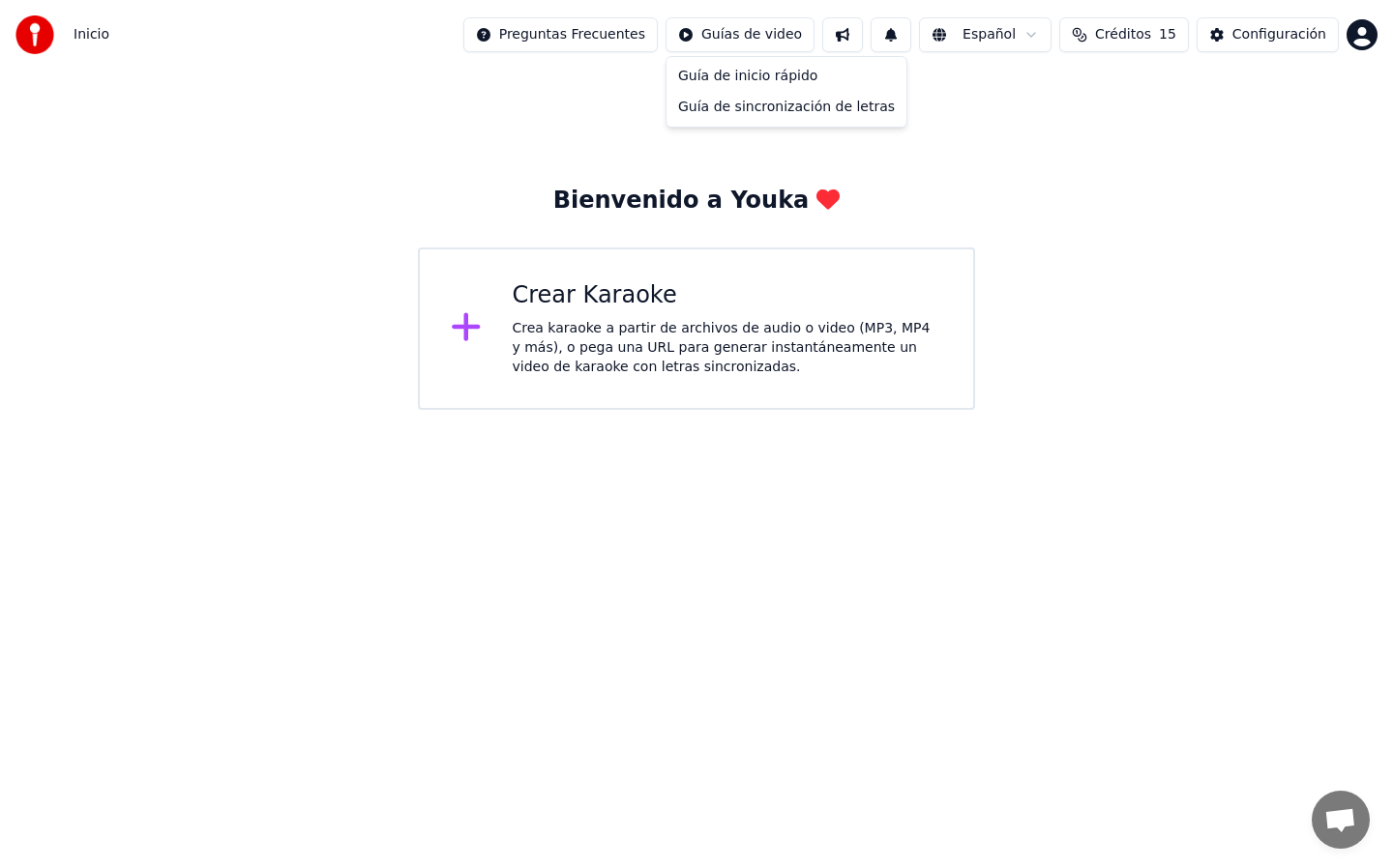
click at [770, 35] on html "Inicio Preguntas Frecuentes Guías de video Español Créditos 15 Configuración Bi…" at bounding box center [696, 205] width 1393 height 410
click at [865, 33] on html "Inicio Preguntas Frecuentes Guías de video Español Créditos 15 Configuración Bi…" at bounding box center [696, 205] width 1393 height 410
click at [863, 33] on button at bounding box center [843, 35] width 41 height 35
click at [793, 37] on html "Inicio Preguntas Frecuentes Guías de video Español Créditos 15 Configuración Bi…" at bounding box center [696, 205] width 1393 height 410
click at [766, 73] on div "Guía de inicio rápido" at bounding box center [786, 76] width 232 height 31
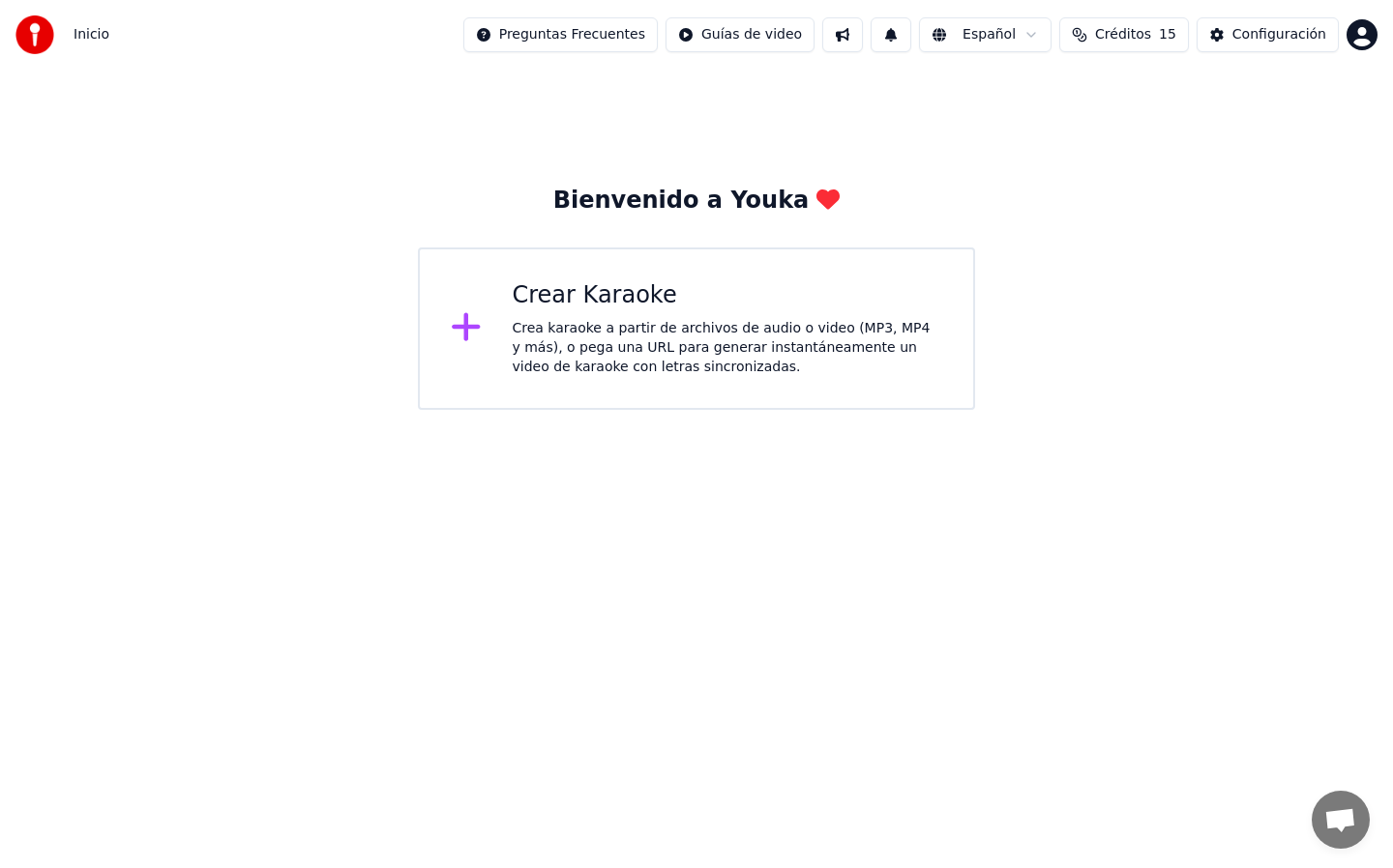
click at [62, 27] on div at bounding box center [40, 35] width 50 height 39
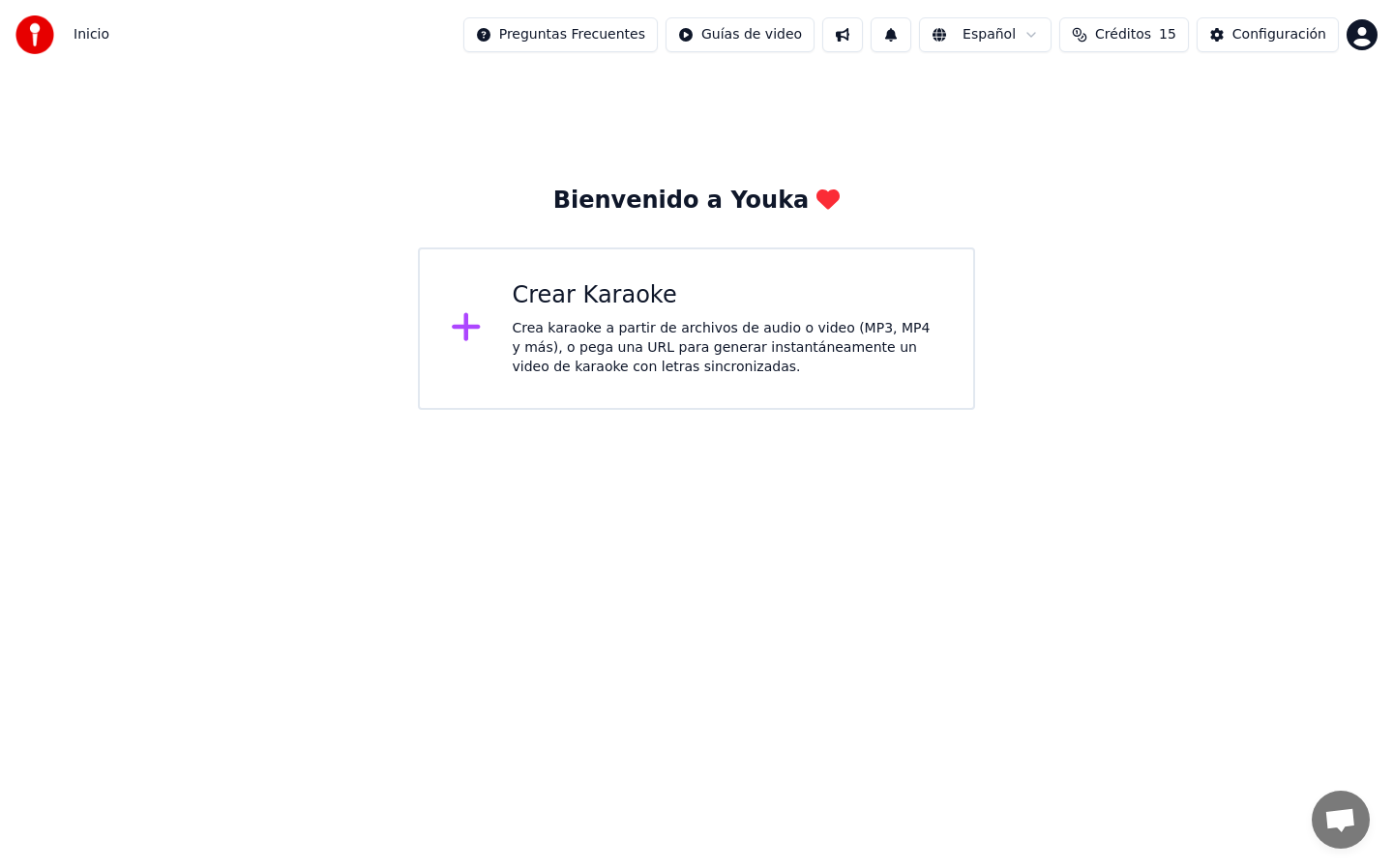
click at [62, 27] on div at bounding box center [40, 35] width 50 height 39
click at [619, 204] on div "Bienvenido a Youka" at bounding box center [696, 201] width 287 height 31
click at [1257, 32] on div "Configuración" at bounding box center [1280, 35] width 94 height 20
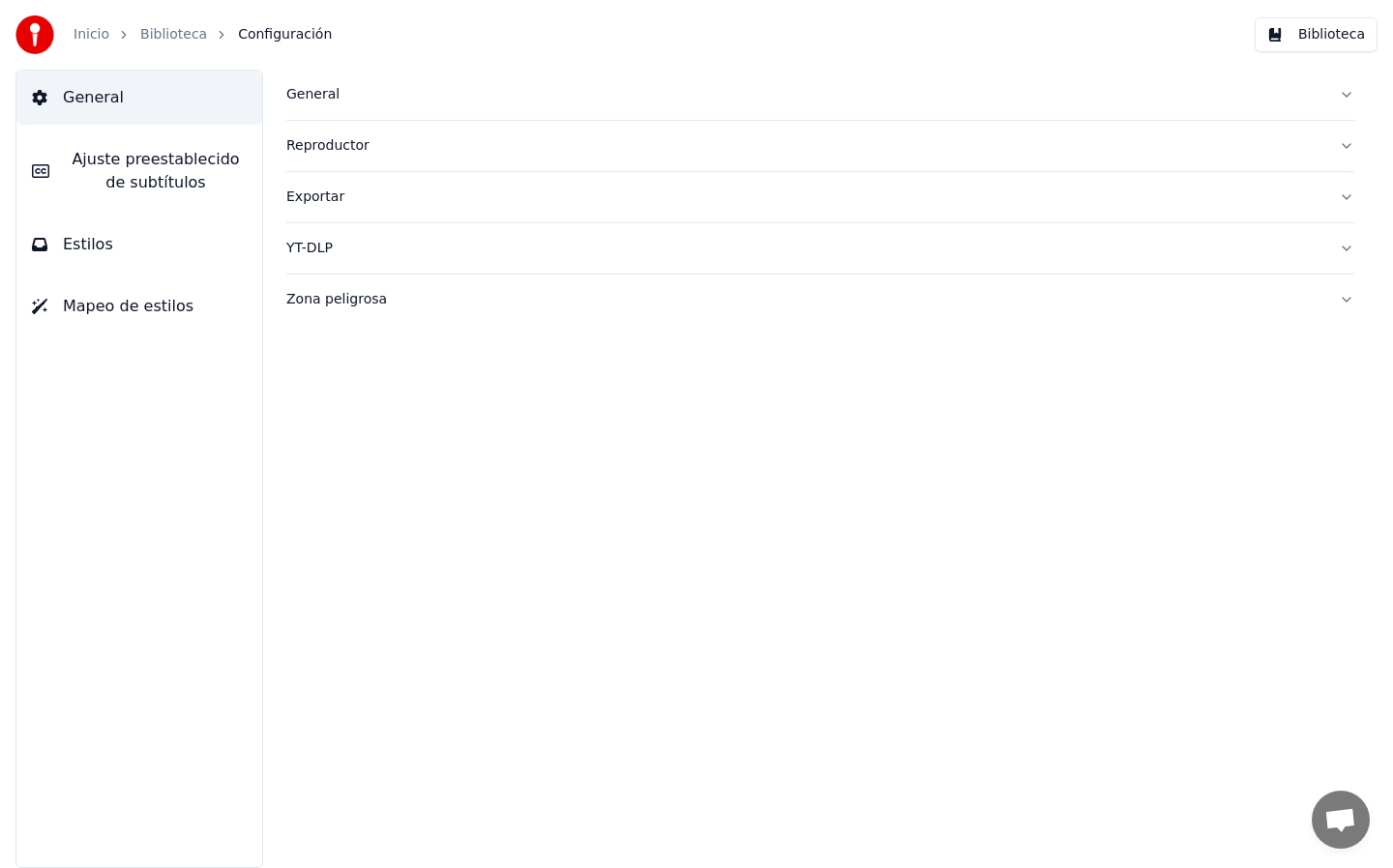
click at [316, 95] on div "General" at bounding box center [805, 95] width 1037 height 20
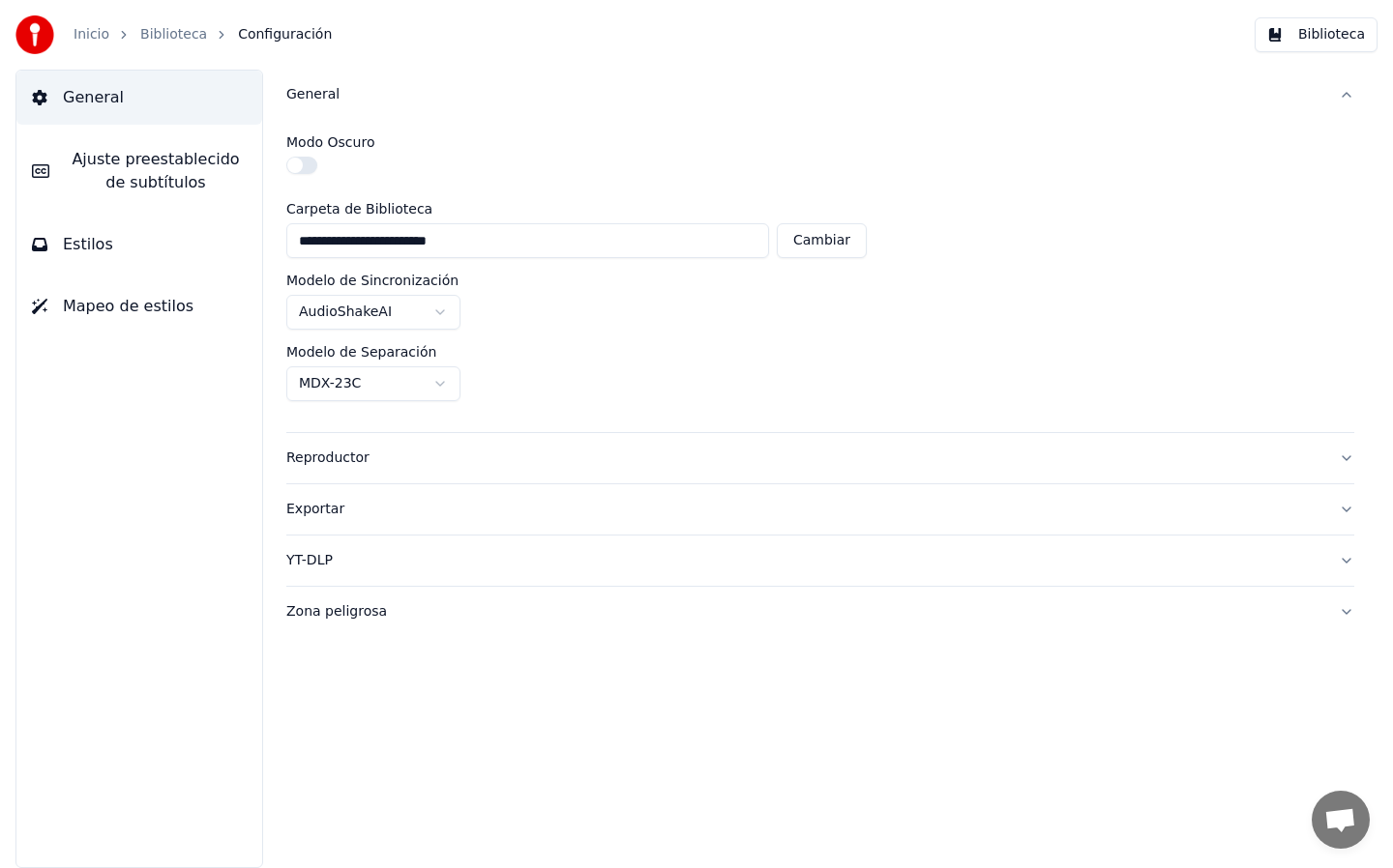
click at [298, 167] on button "button" at bounding box center [302, 165] width 31 height 18
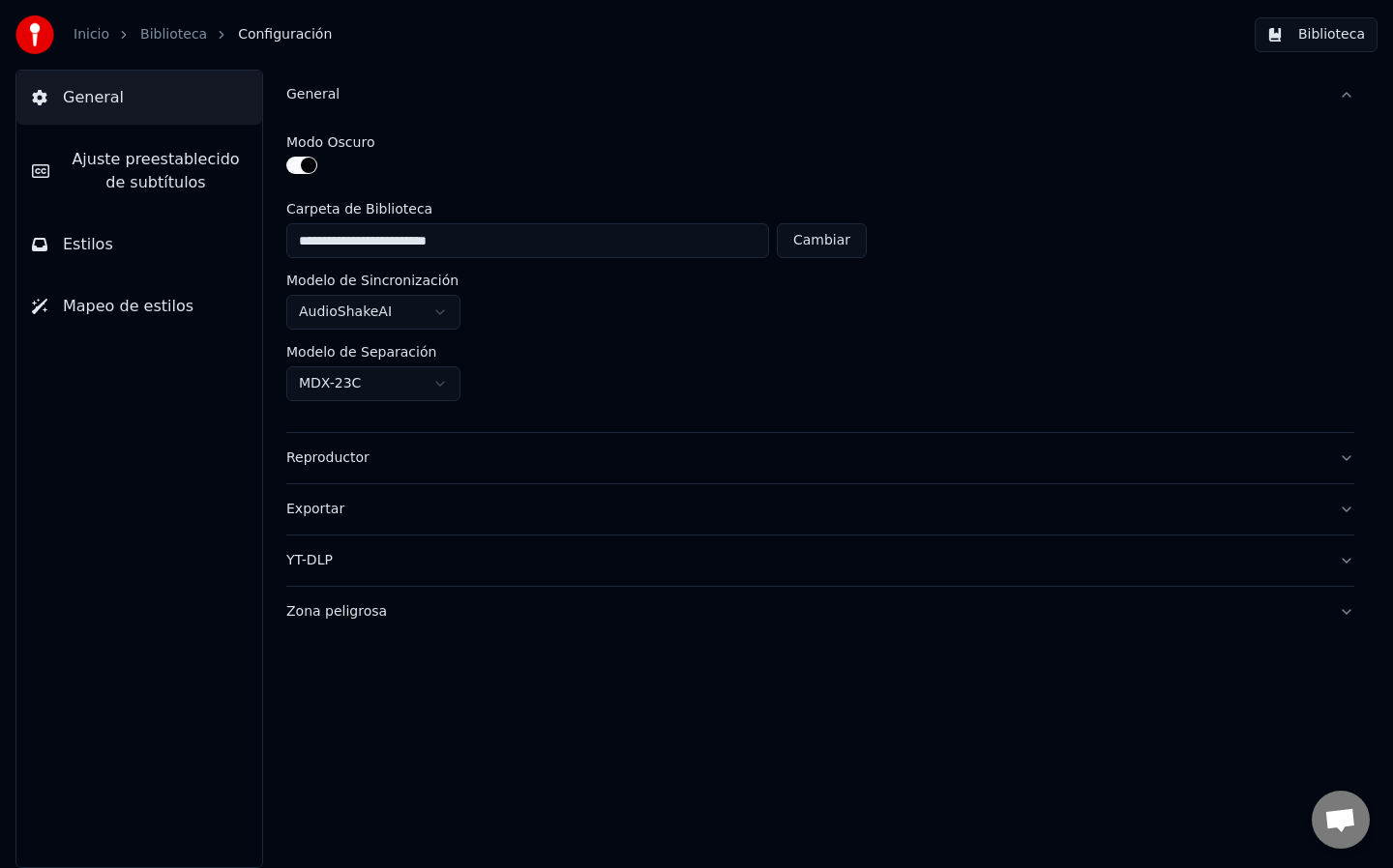
click at [298, 167] on button "button" at bounding box center [302, 165] width 31 height 18
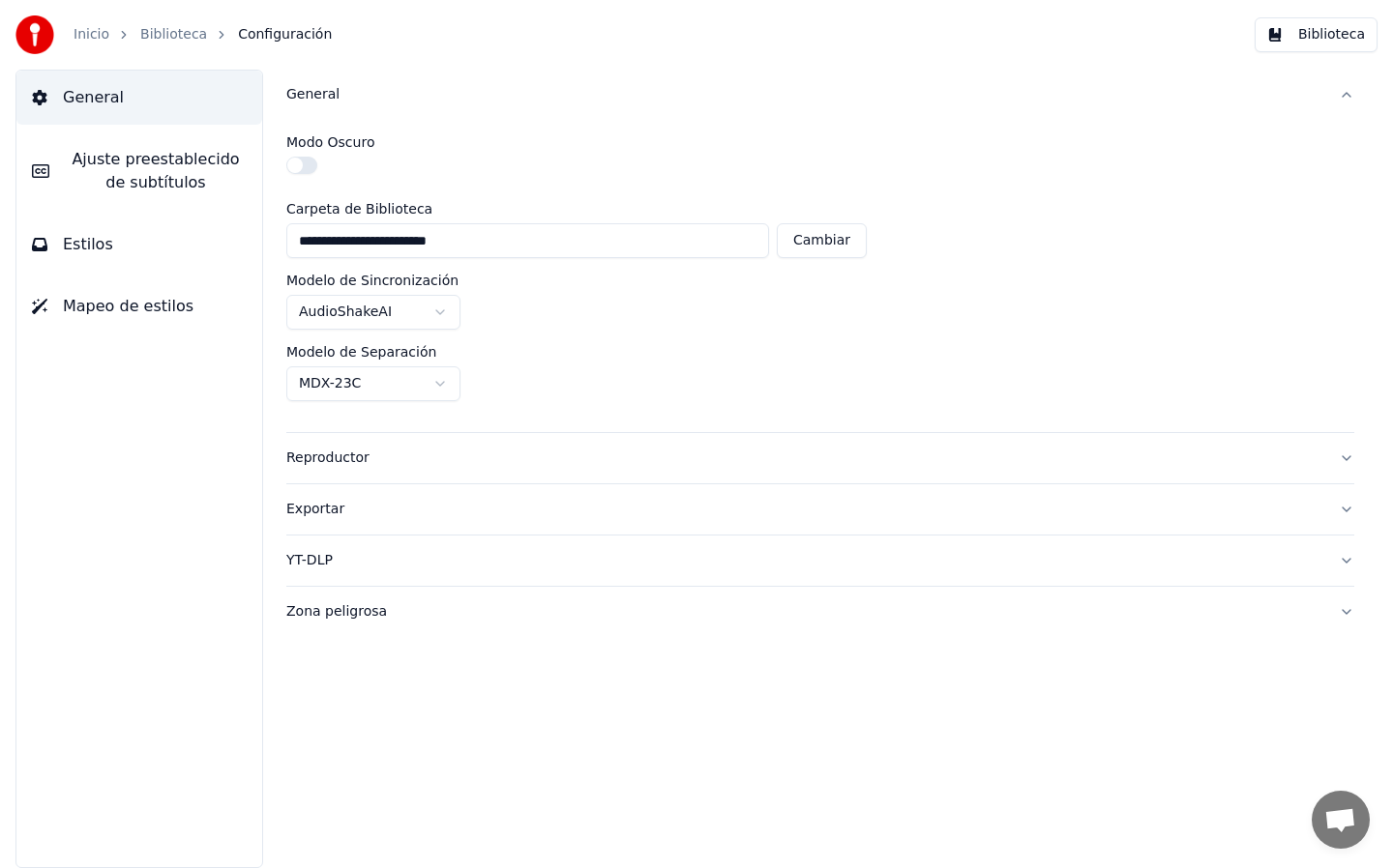
click at [298, 167] on button "button" at bounding box center [302, 165] width 31 height 18
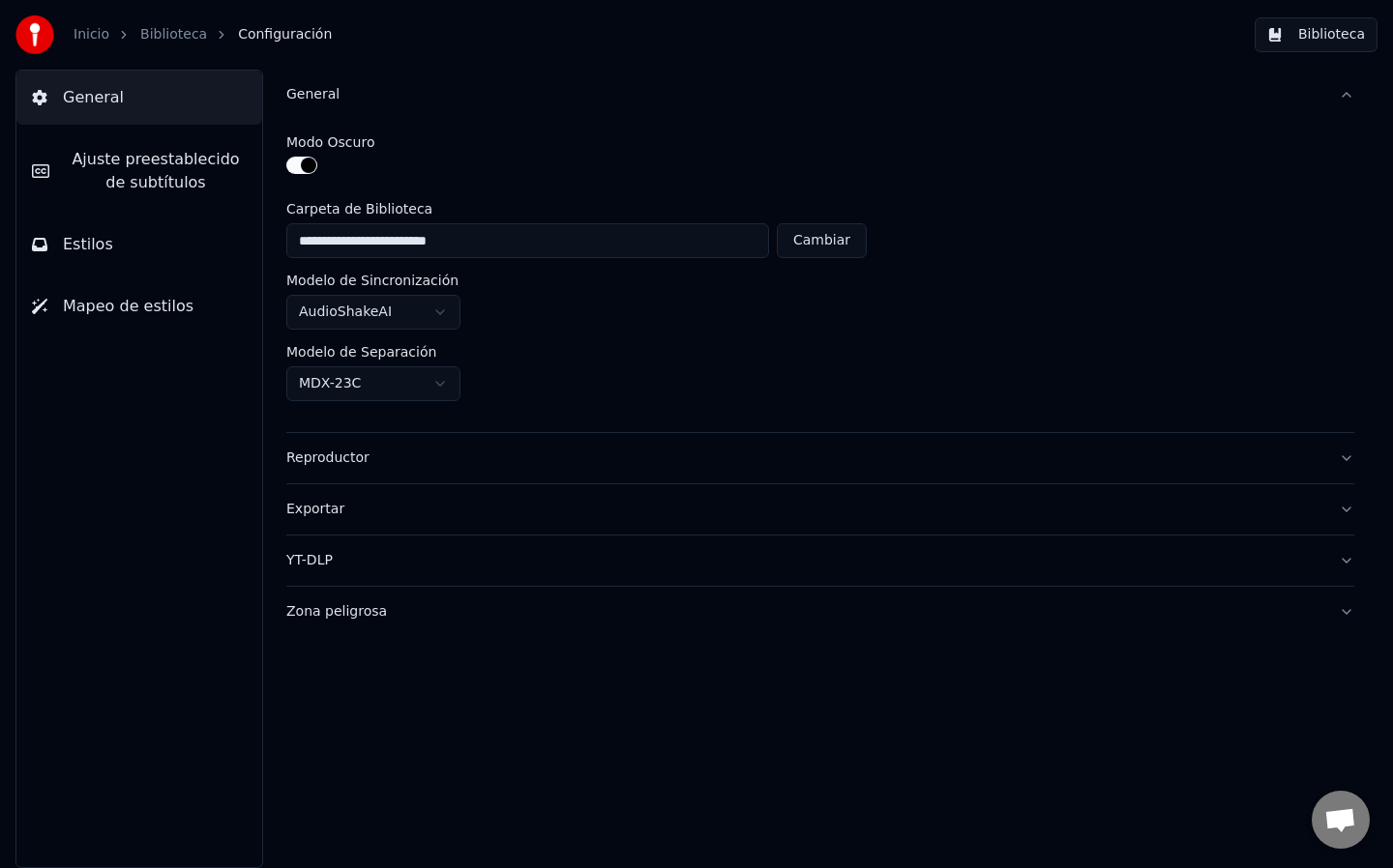
click at [298, 167] on button "button" at bounding box center [302, 165] width 31 height 18
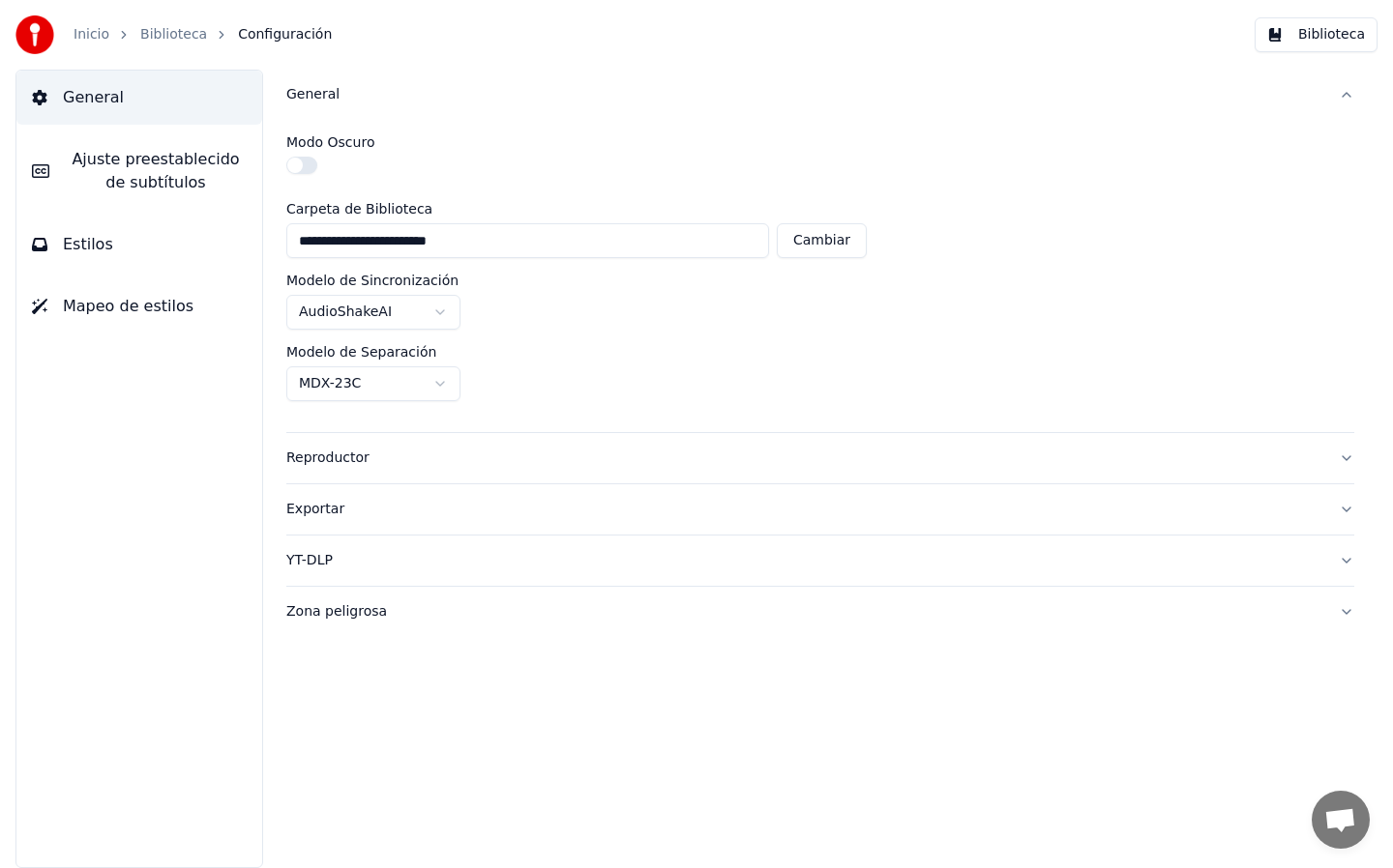
click at [160, 37] on link "Biblioteca" at bounding box center [174, 35] width 66 height 20
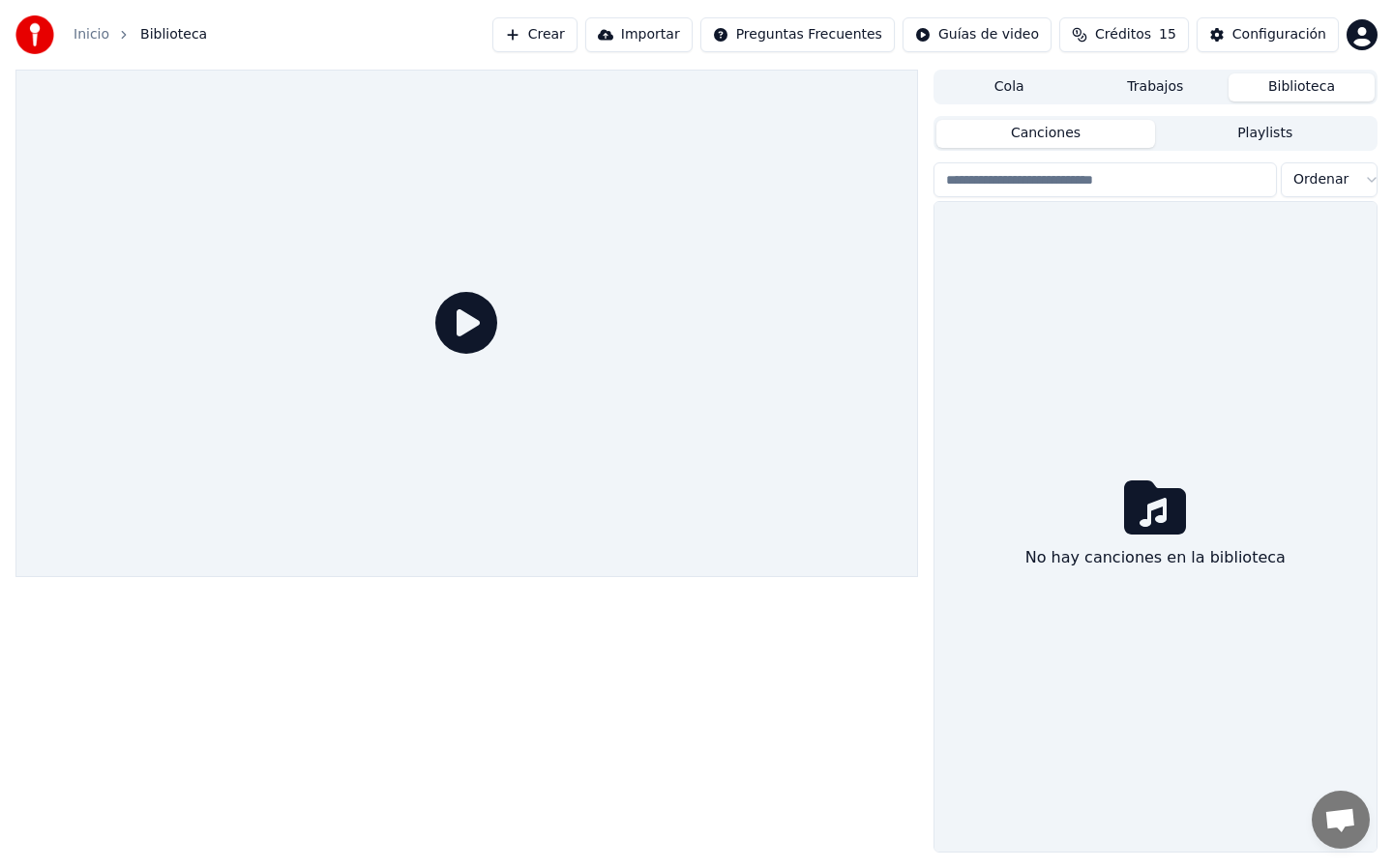
click at [1020, 186] on input "search" at bounding box center [1106, 180] width 344 height 35
type input "**********"
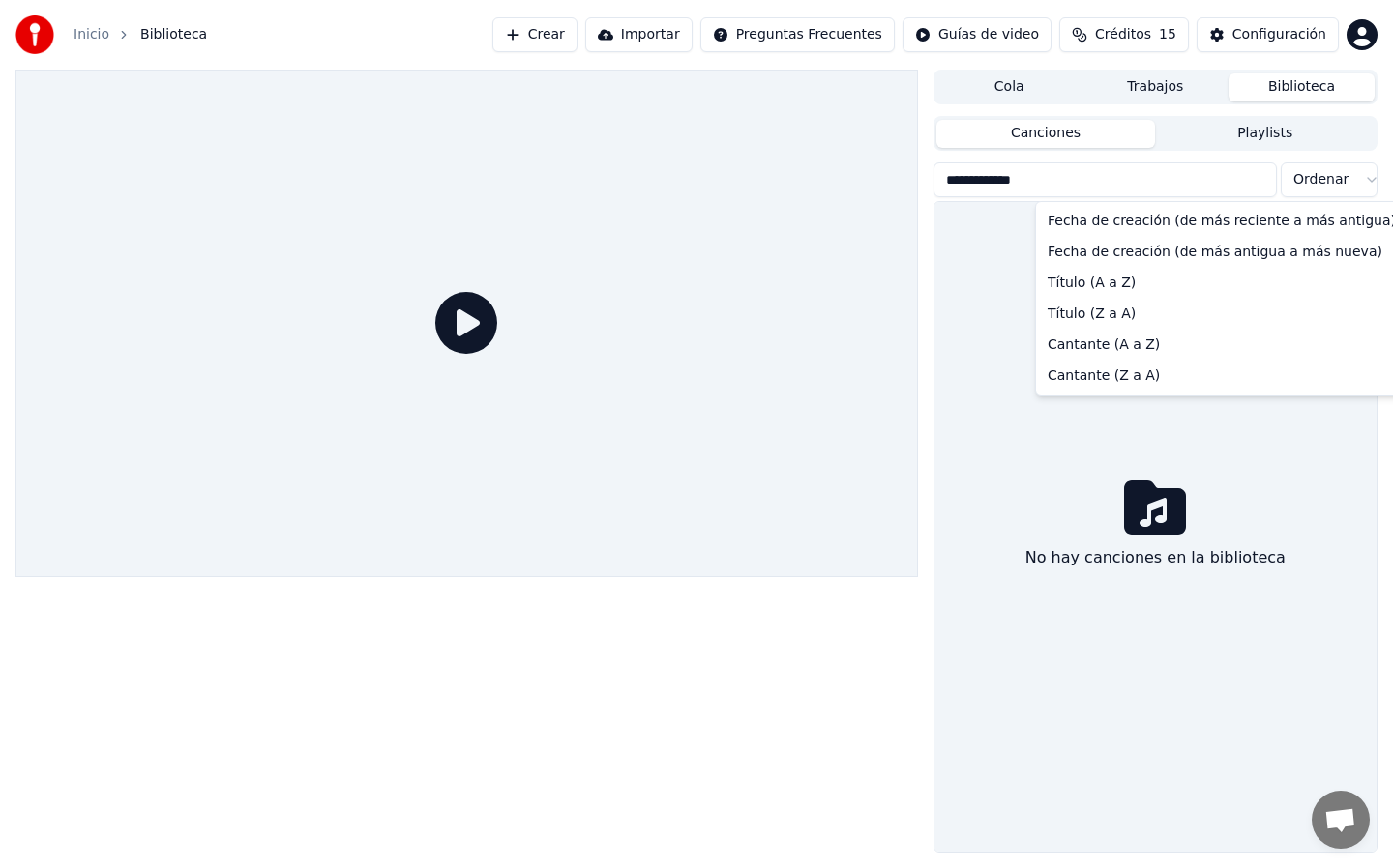
click at [1328, 186] on html "**********" at bounding box center [696, 434] width 1393 height 868
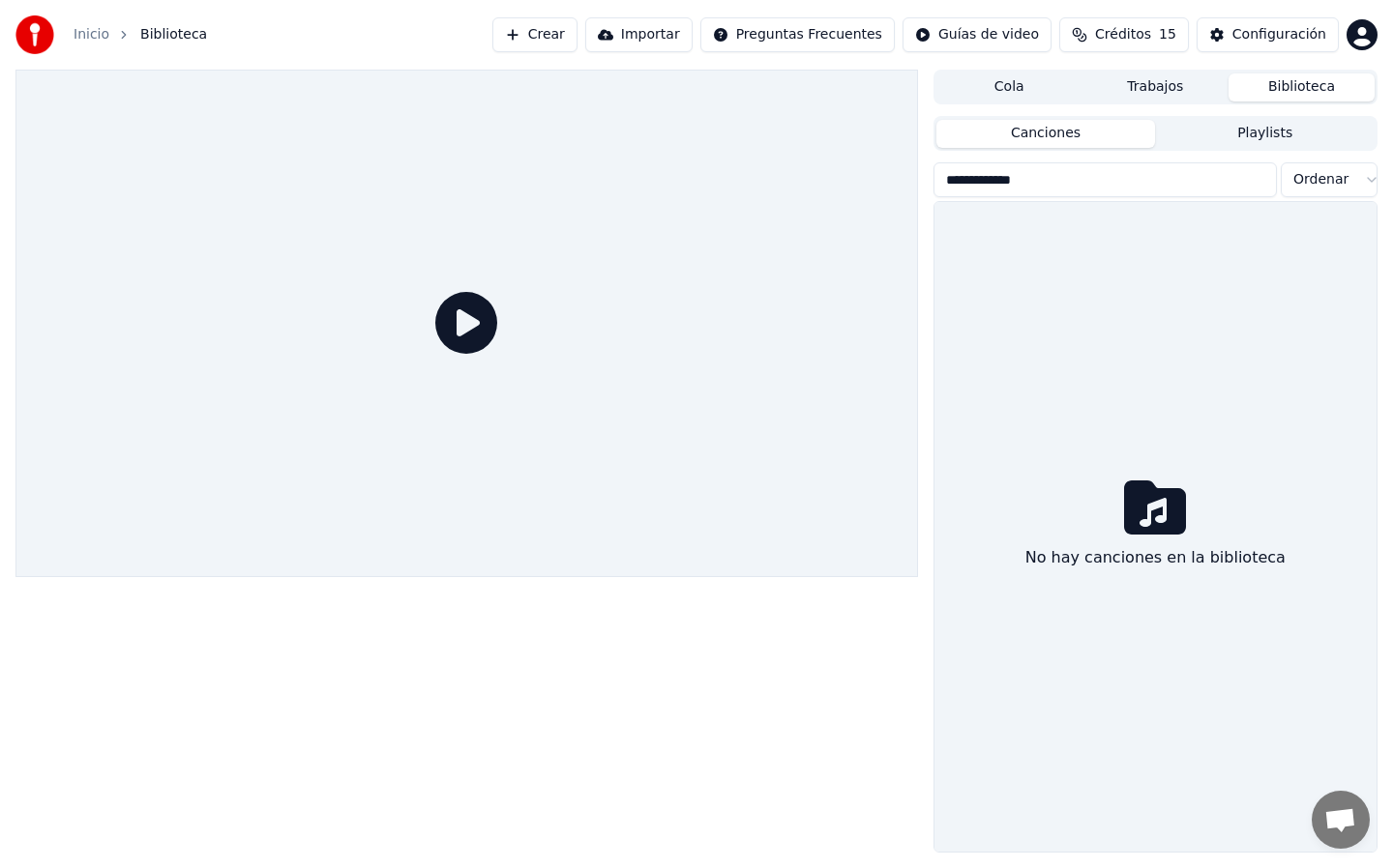
click at [927, 609] on html "**********" at bounding box center [696, 434] width 1393 height 868
click at [101, 39] on link "Inicio" at bounding box center [91, 35] width 36 height 20
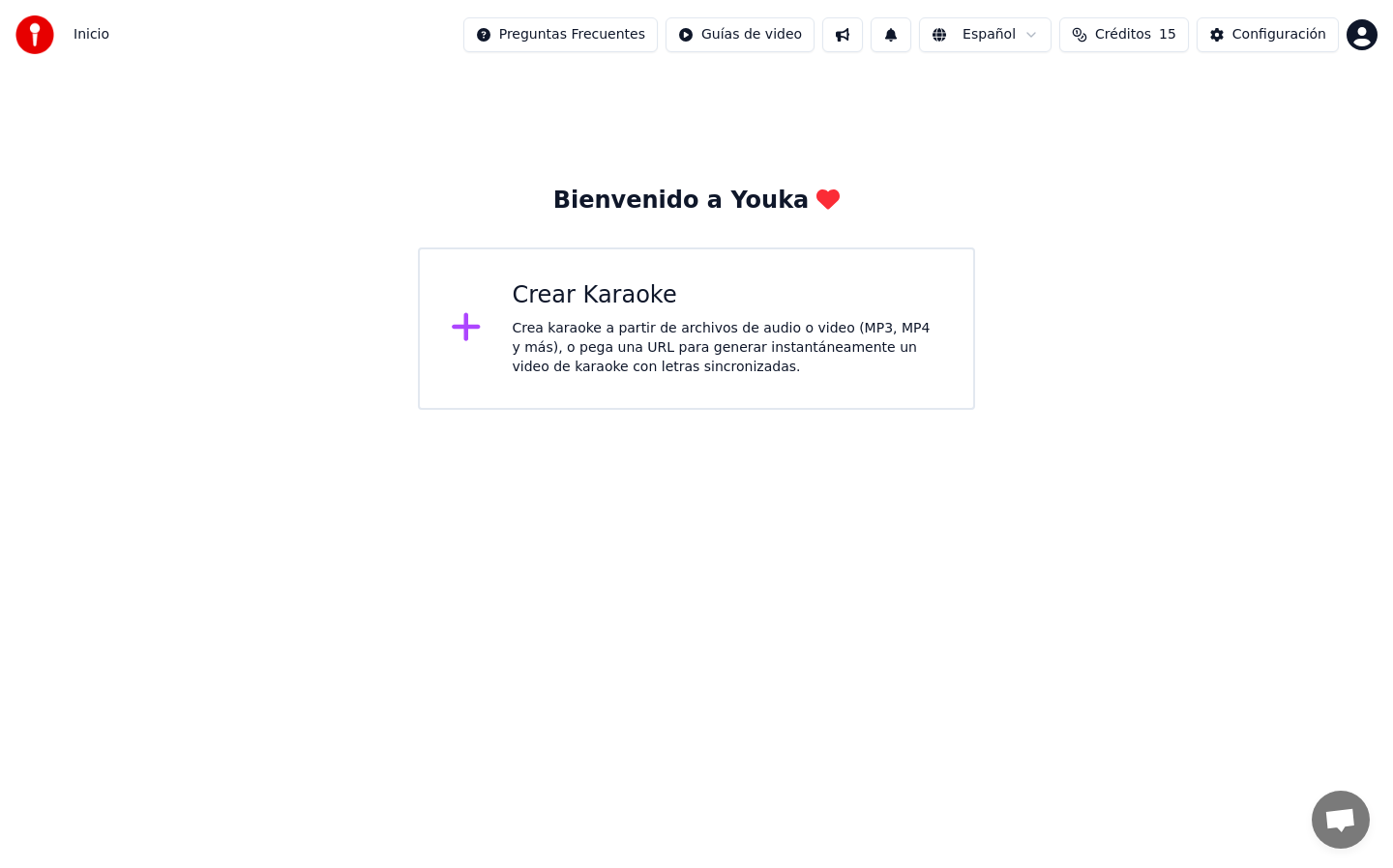
click at [608, 358] on div "Crea karaoke a partir de archivos de audio o video (MP3, MP4 y más), o pega una…" at bounding box center [728, 348] width 431 height 58
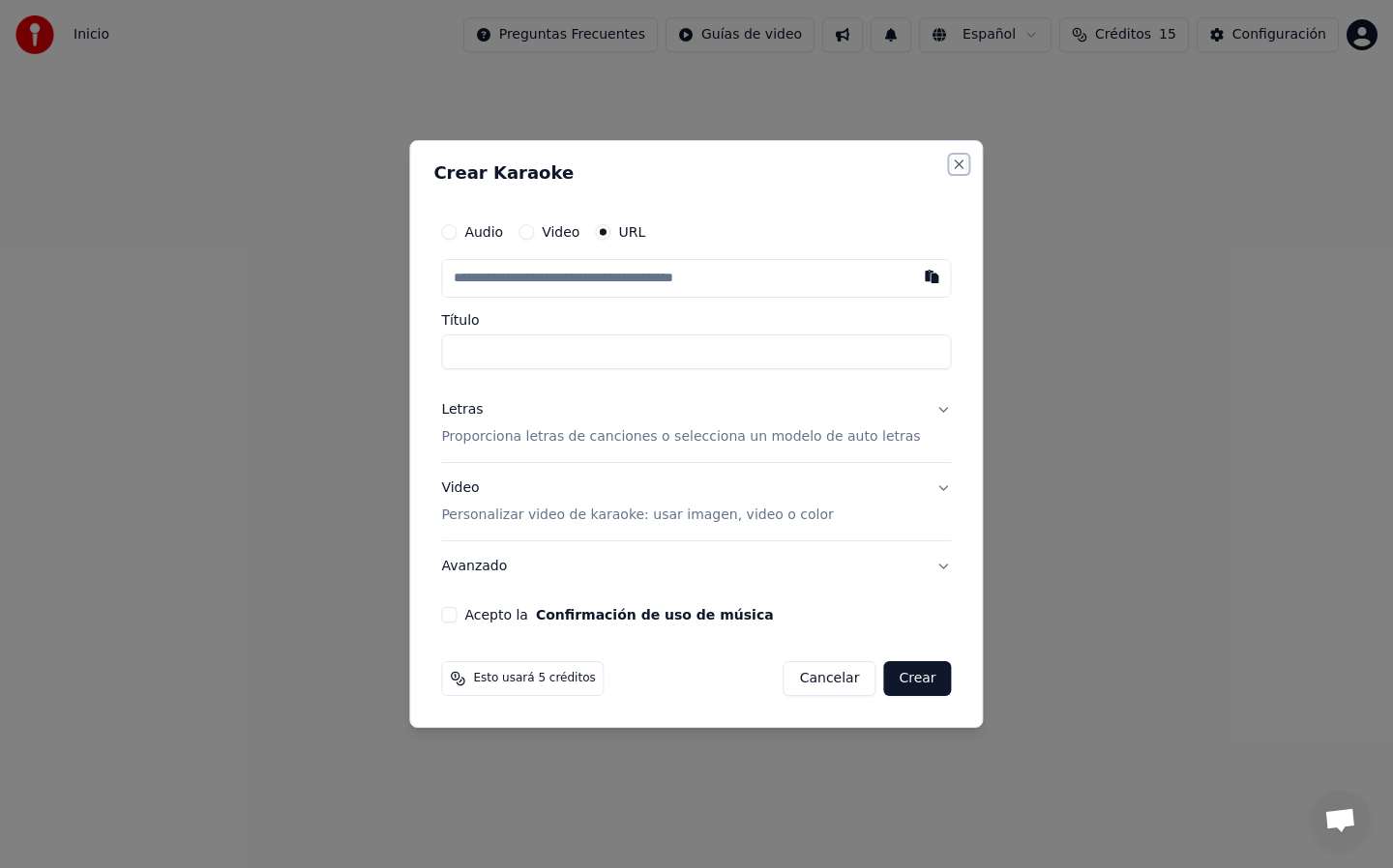
click at [951, 166] on button "Close" at bounding box center [959, 164] width 16 height 16
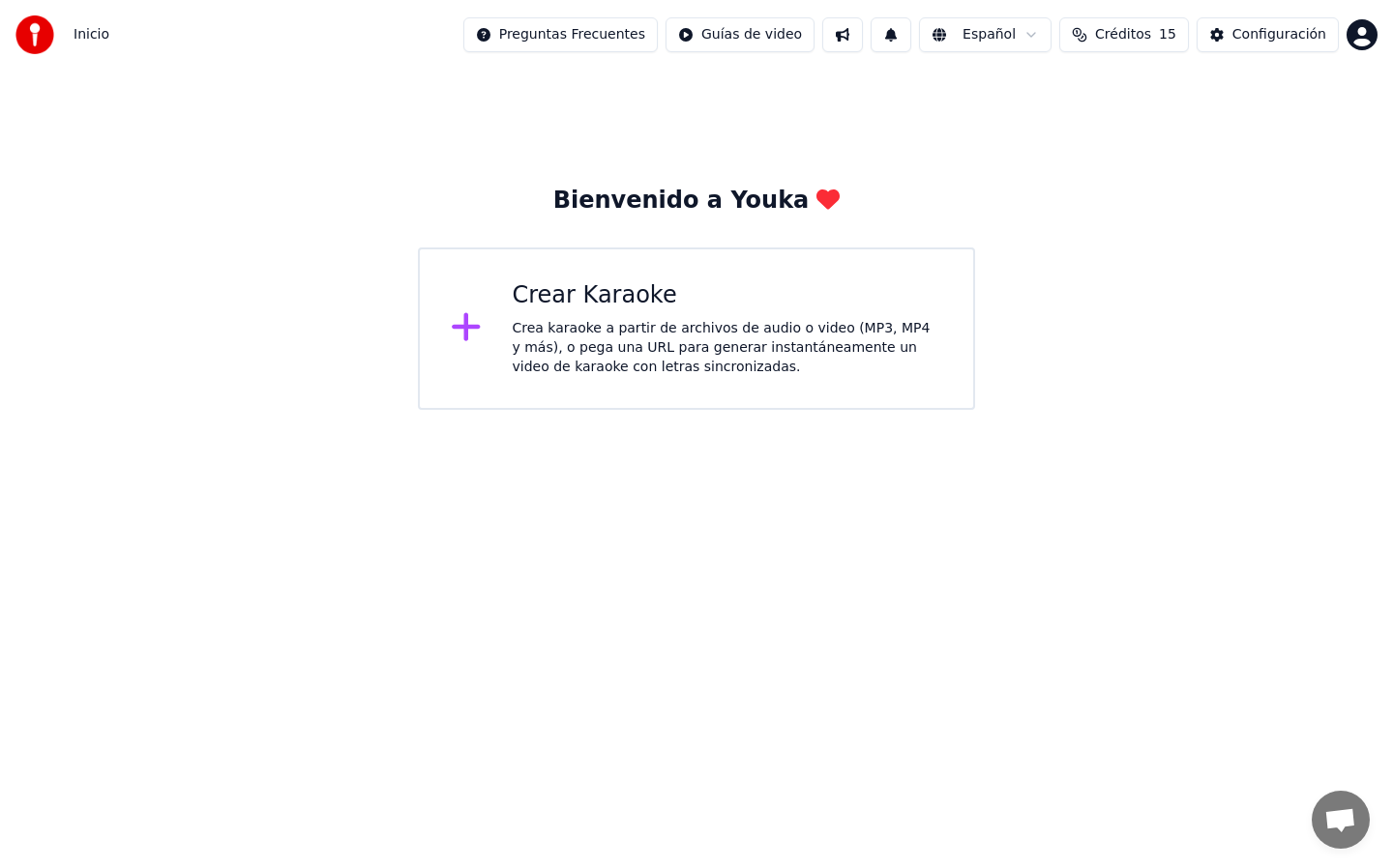
click at [770, 207] on div "Bienvenido a Youka" at bounding box center [696, 201] width 287 height 31
click at [96, 36] on span "Inicio" at bounding box center [91, 35] width 36 height 20
click at [49, 24] on img at bounding box center [35, 35] width 39 height 39
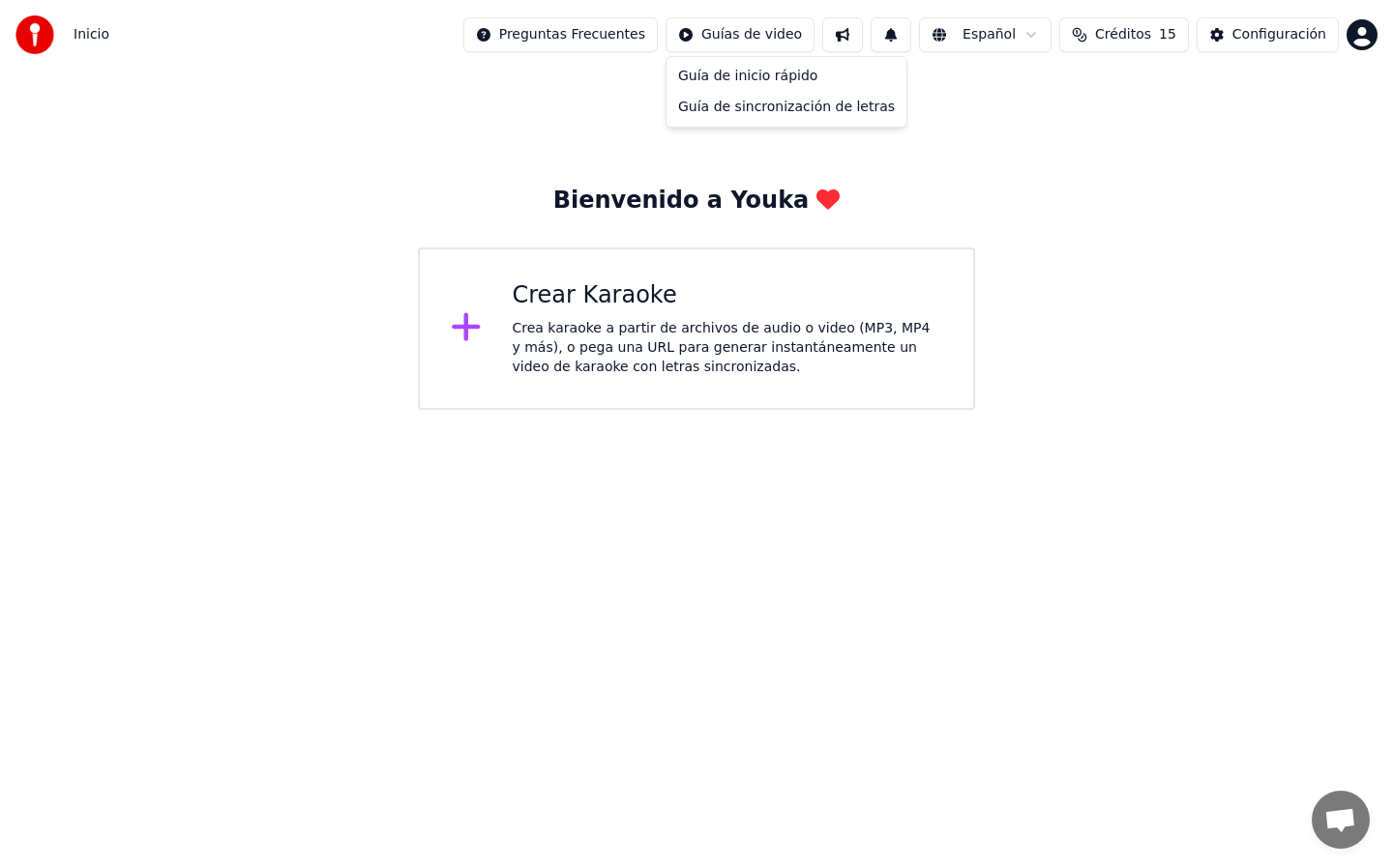
click at [750, 34] on html "Inicio Preguntas Frecuentes Guías de video Español Créditos 15 Configuración Bi…" at bounding box center [696, 205] width 1393 height 410
click at [756, 84] on div "Guía de inicio rápido" at bounding box center [786, 76] width 232 height 31
click at [789, 325] on div "Crea karaoke a partir de archivos de audio o video (MP3, MP4 y más), o pega una…" at bounding box center [728, 348] width 431 height 58
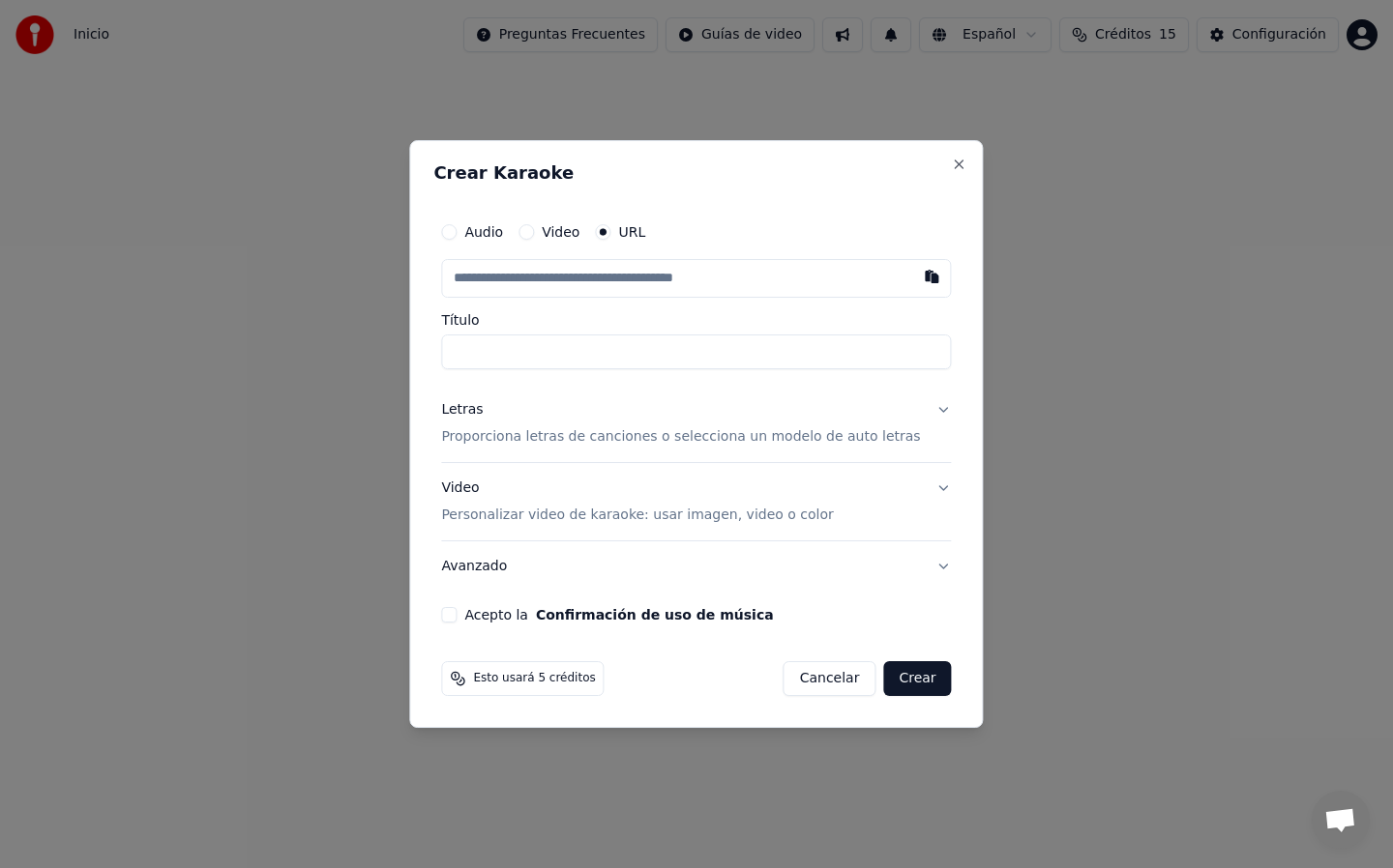
click at [534, 234] on button "Video" at bounding box center [527, 232] width 16 height 16
click at [789, 442] on p "Proporciona letras de canciones o selecciona un modelo de auto letras" at bounding box center [681, 436] width 479 height 20
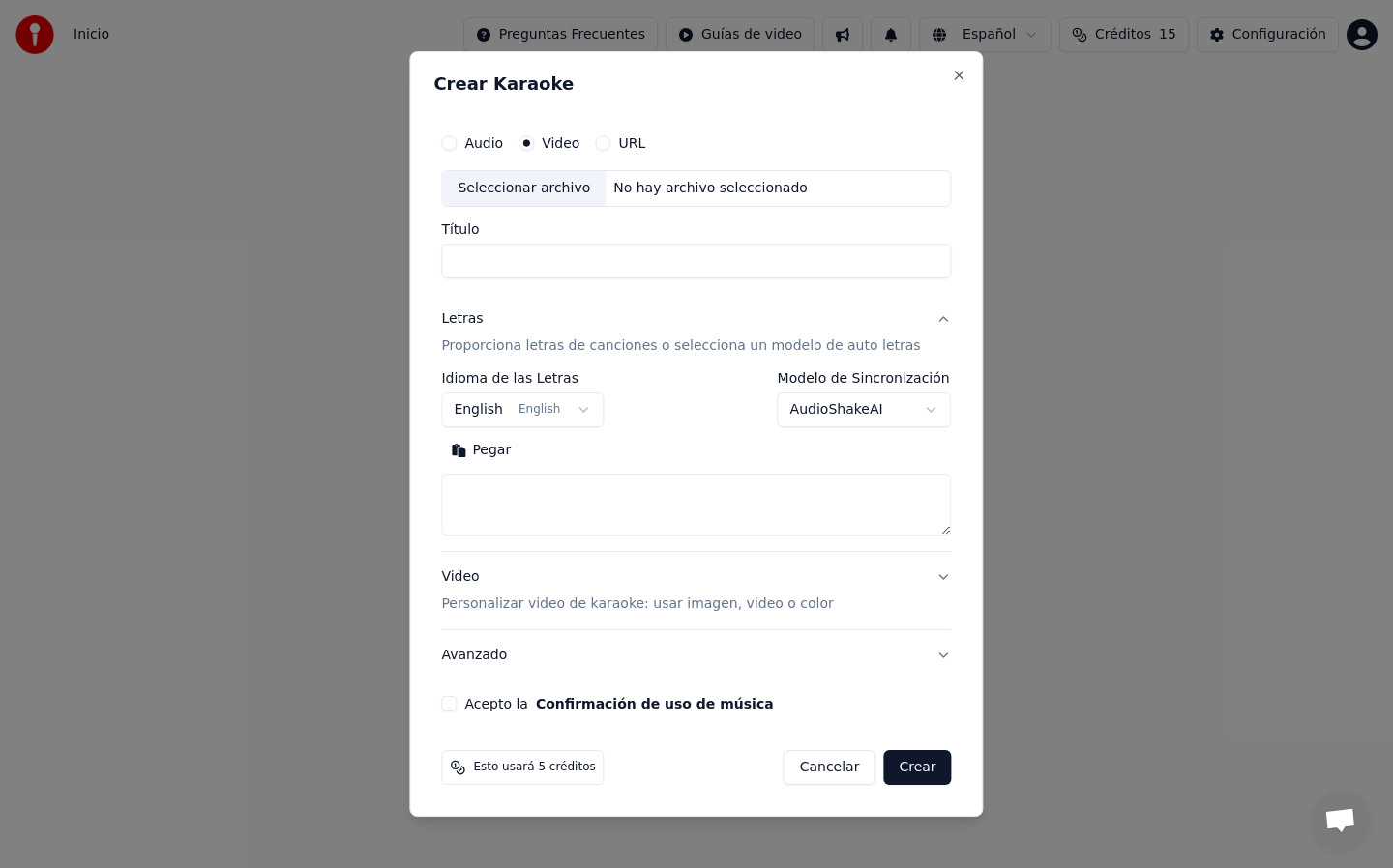
click at [584, 405] on body "**********" at bounding box center [696, 205] width 1393 height 410
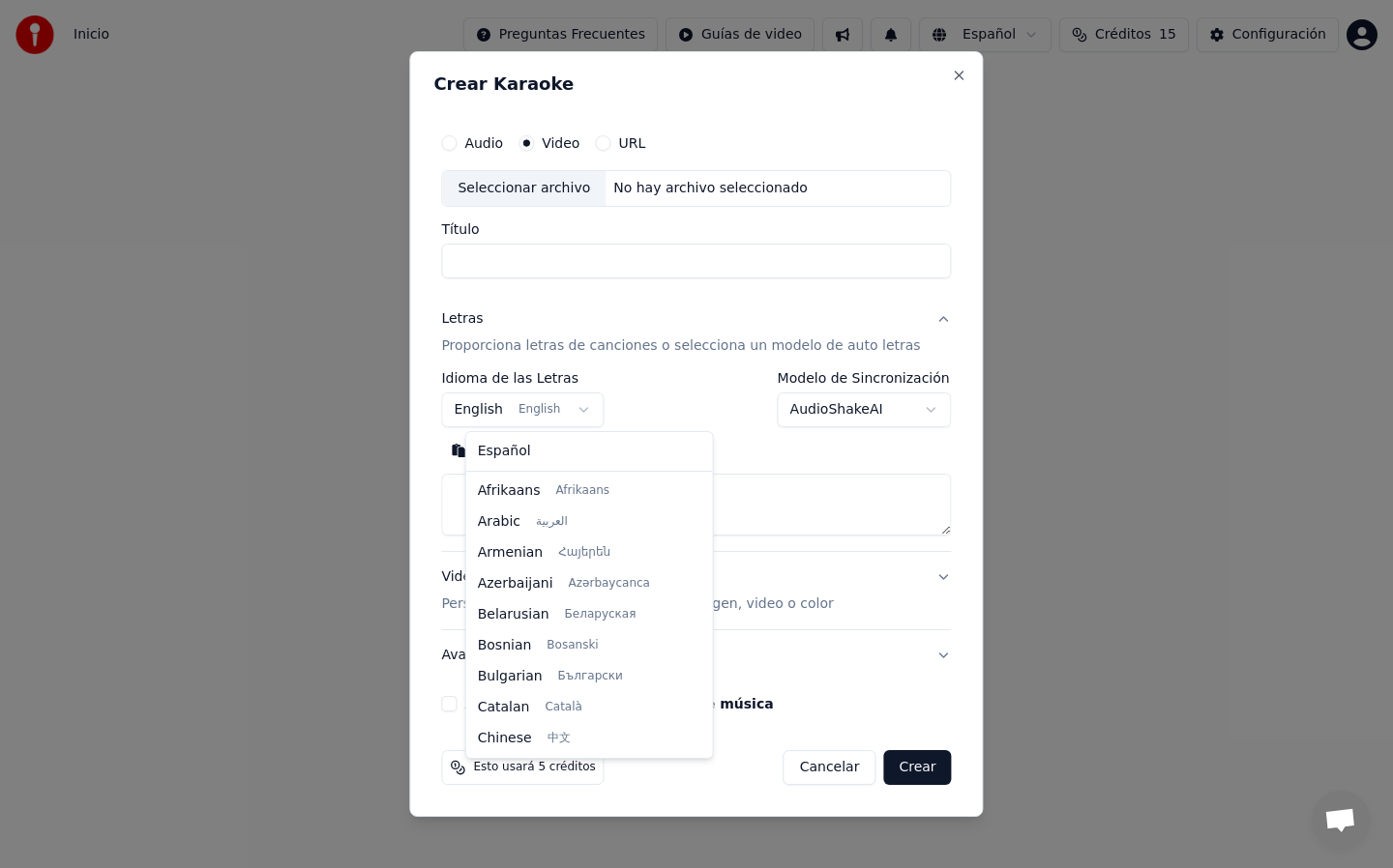
scroll to position [154, 0]
select select "**"
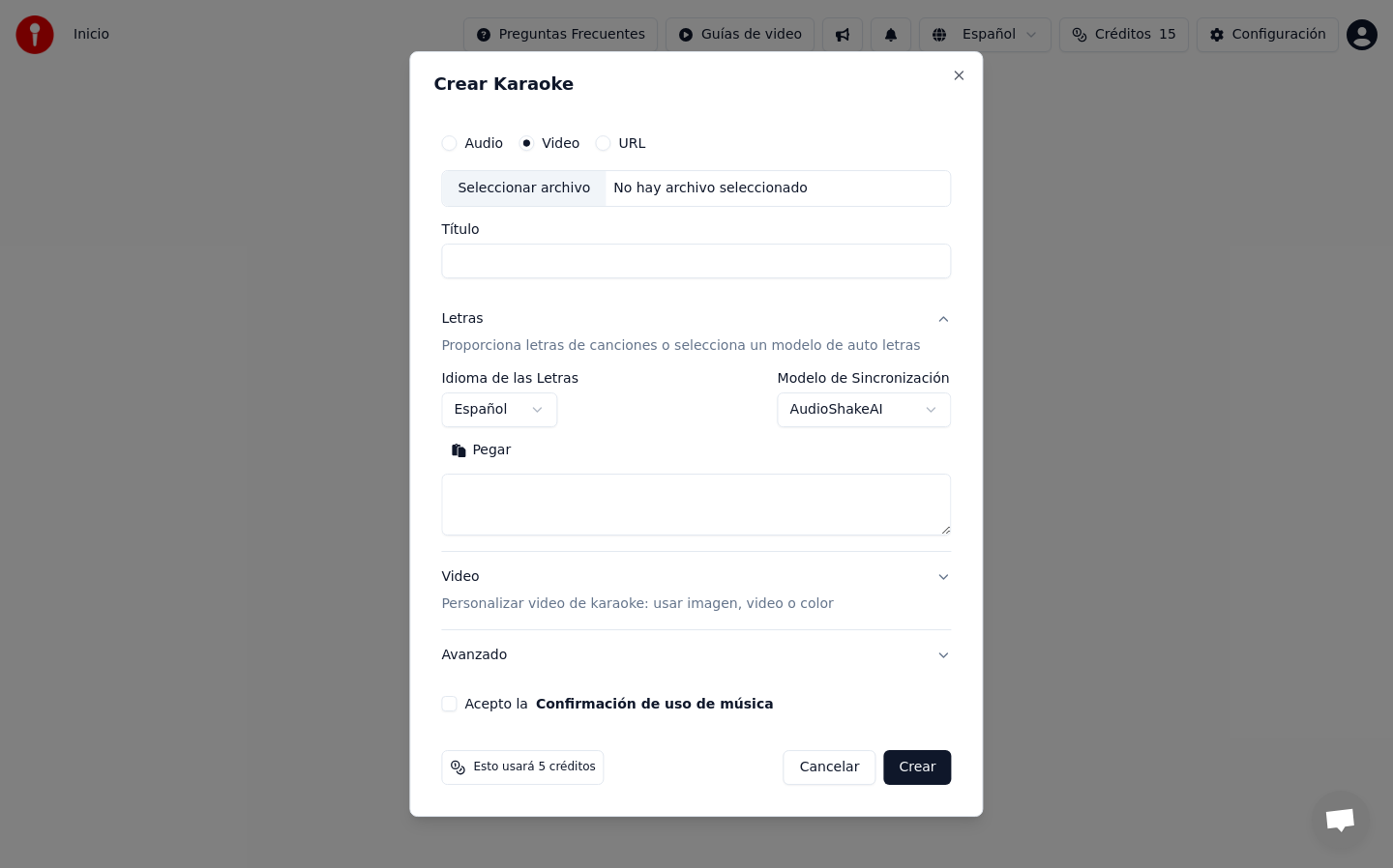
paste textarea "**********"
type textarea "**********"
click at [906, 770] on button "Crear" at bounding box center [916, 767] width 67 height 35
select select "**"
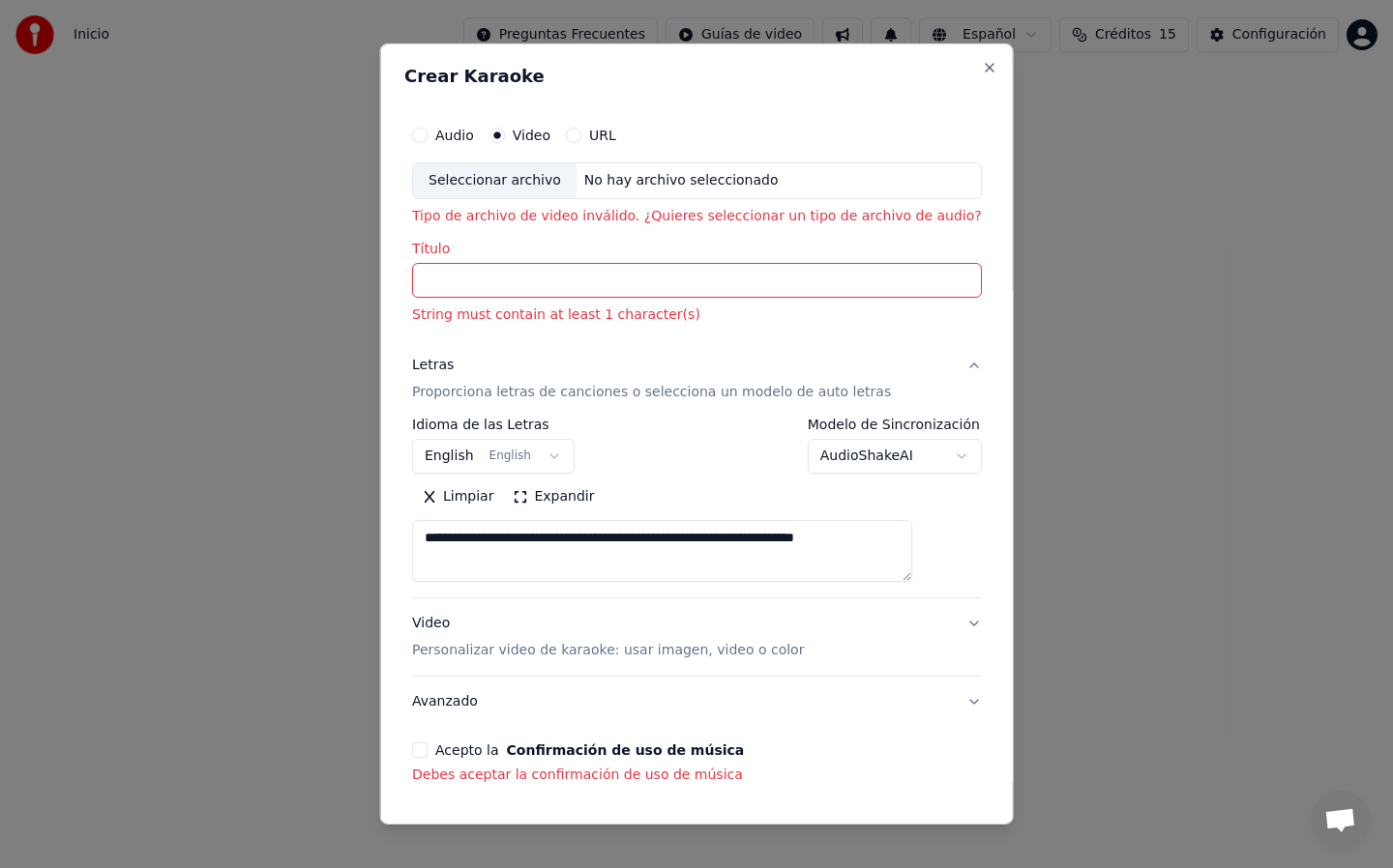
click at [796, 282] on input "Título" at bounding box center [696, 280] width 570 height 35
paste input "**********"
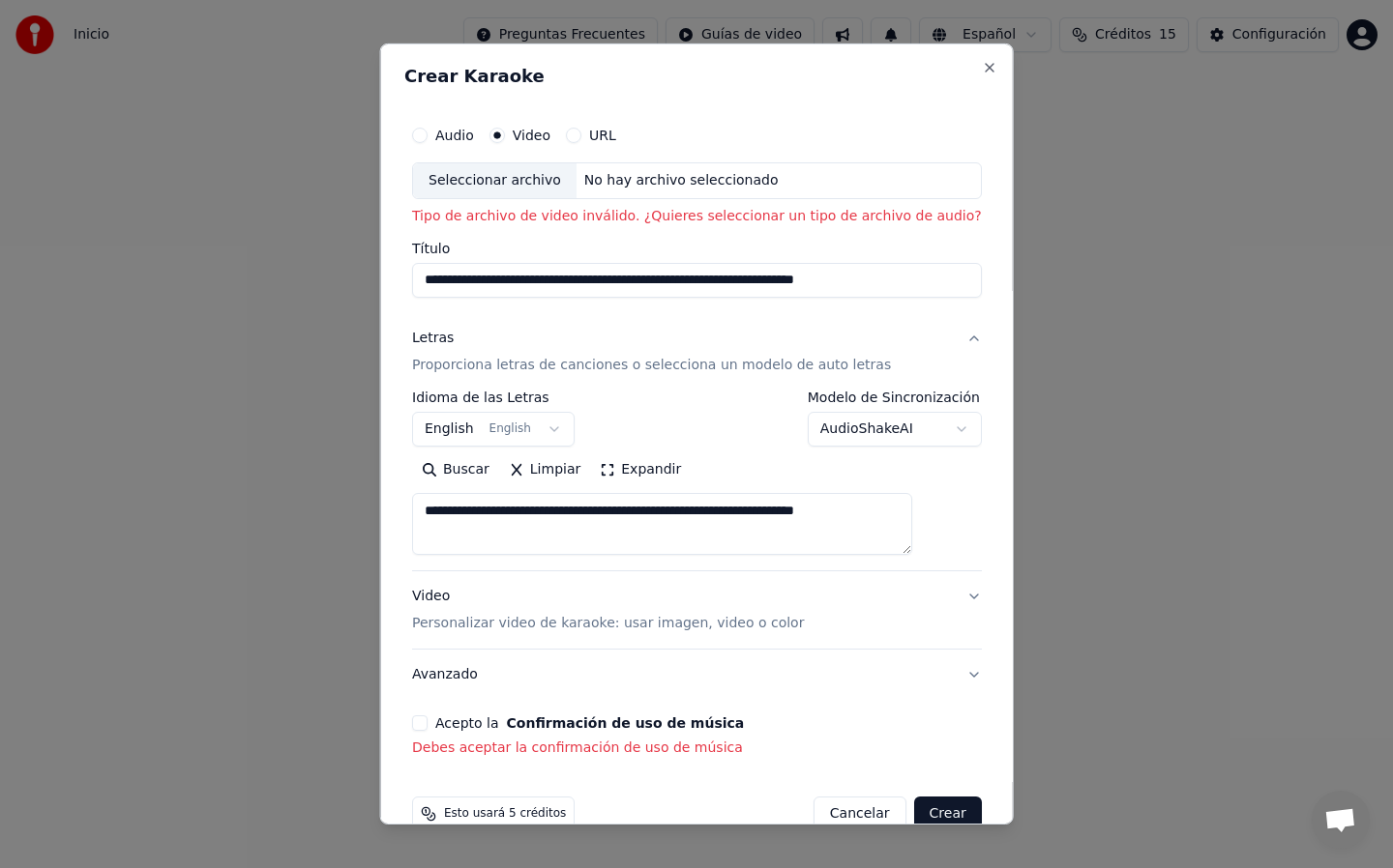
scroll to position [0, 54]
type input "**********"
click at [913, 810] on button "Crear" at bounding box center [947, 814] width 67 height 35
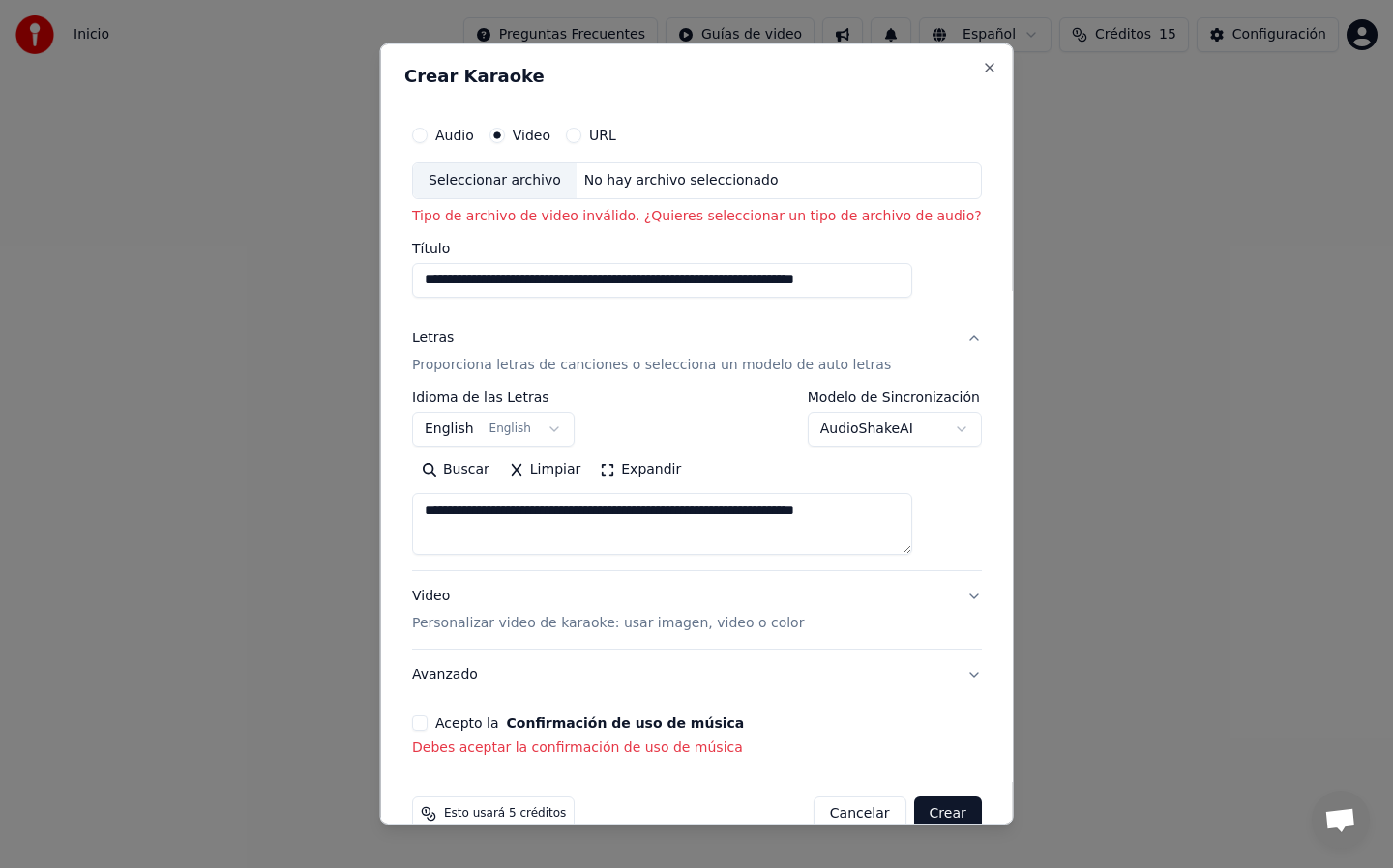
click at [913, 810] on button "Crear" at bounding box center [947, 814] width 67 height 35
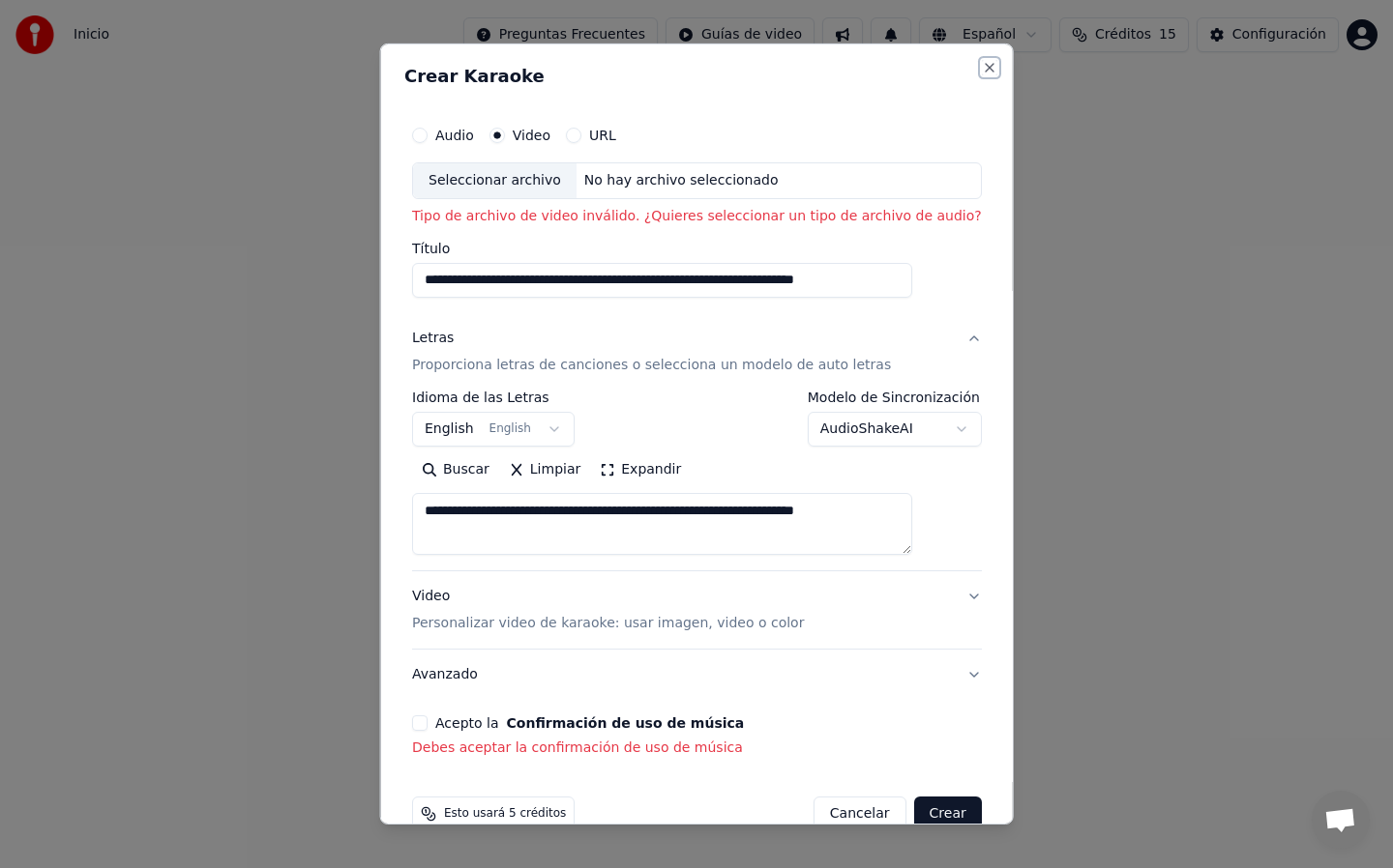
click at [981, 69] on button "Close" at bounding box center [989, 67] width 16 height 16
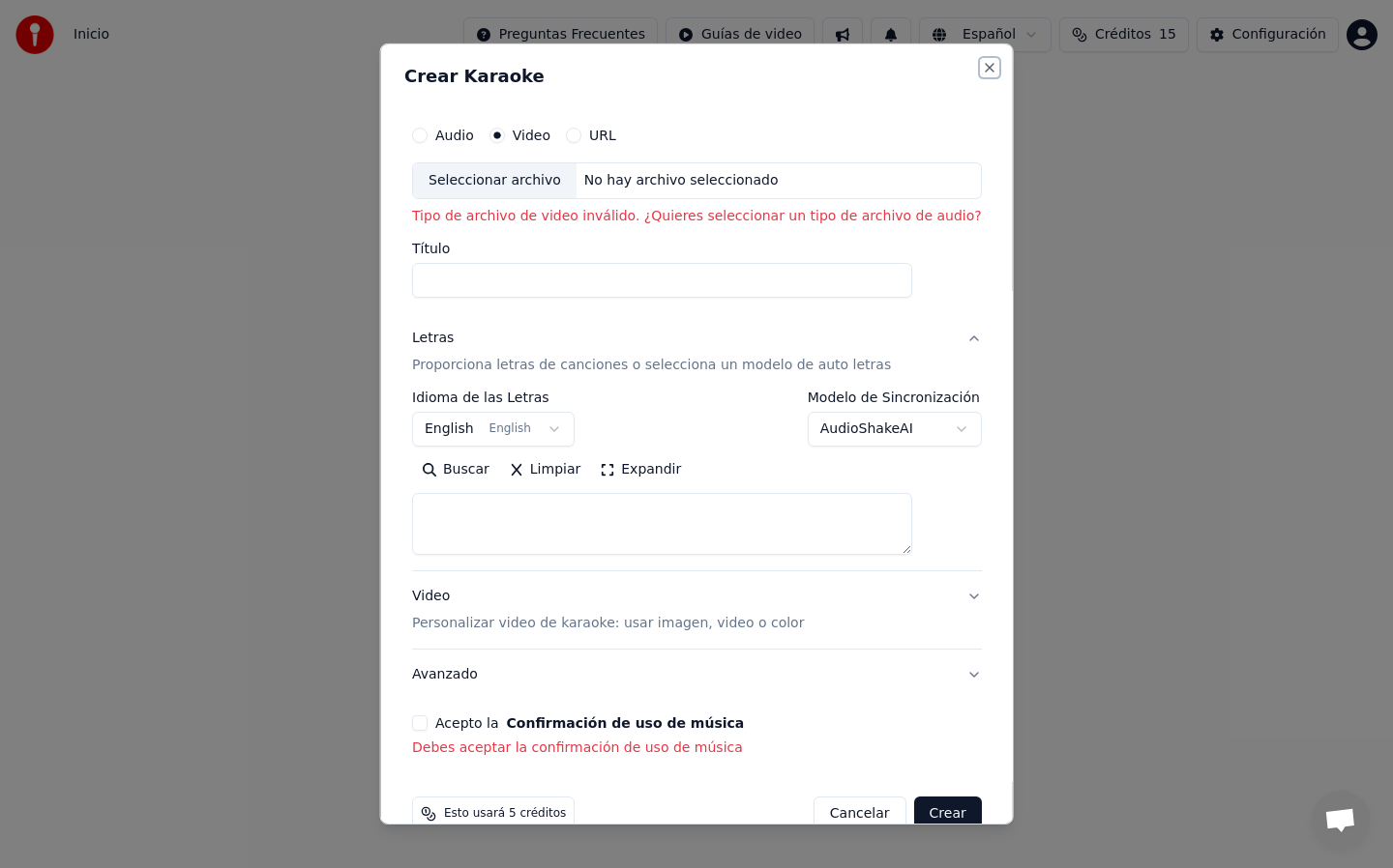
select select
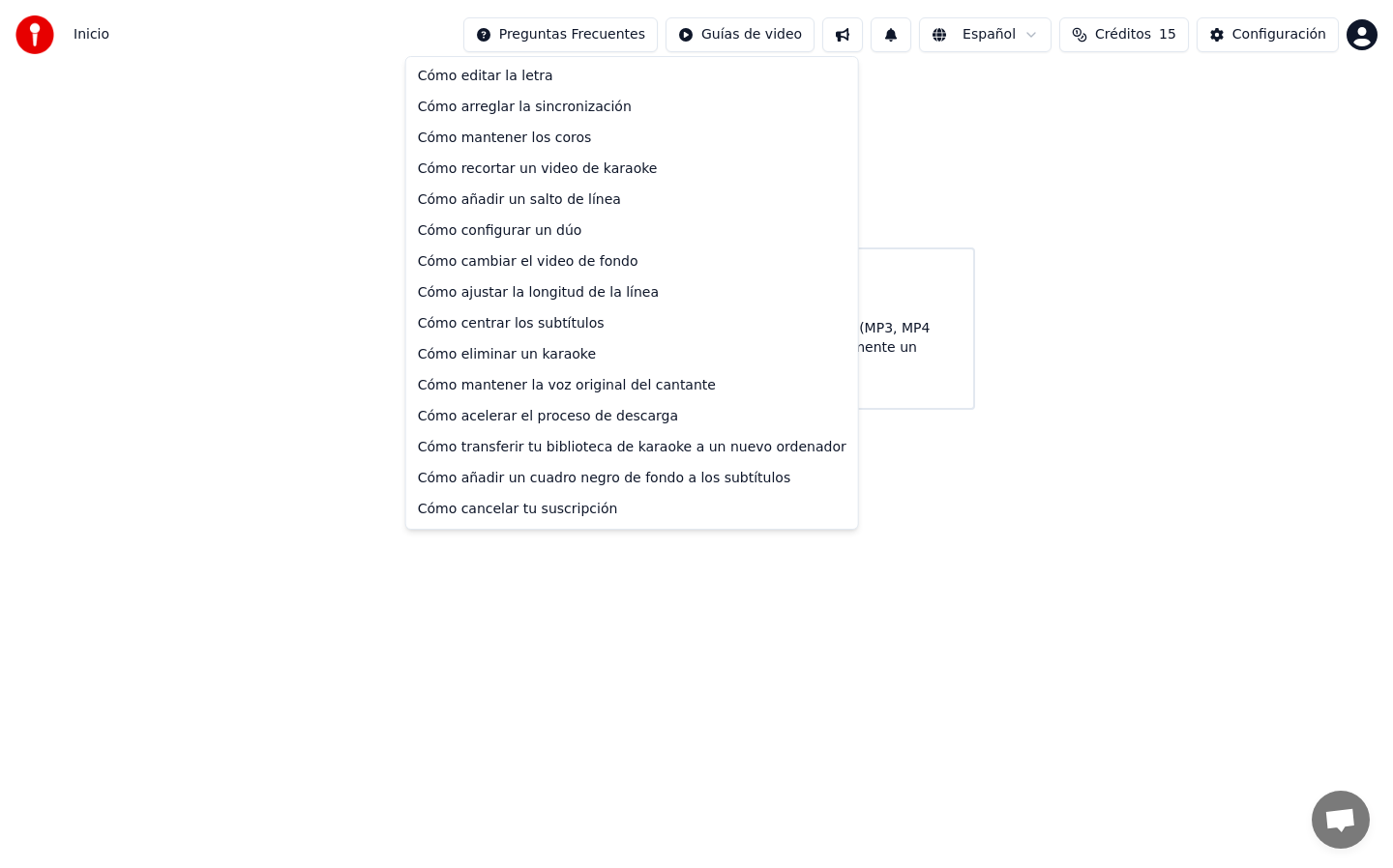
click at [615, 23] on html "Inicio Preguntas Frecuentes Guías de video Español Créditos 15 Configuración Bi…" at bounding box center [696, 205] width 1393 height 410
click at [1353, 31] on html "Inicio Preguntas Frecuentes Guías de video Español Créditos 15 Configuración Bi…" at bounding box center [696, 205] width 1393 height 410
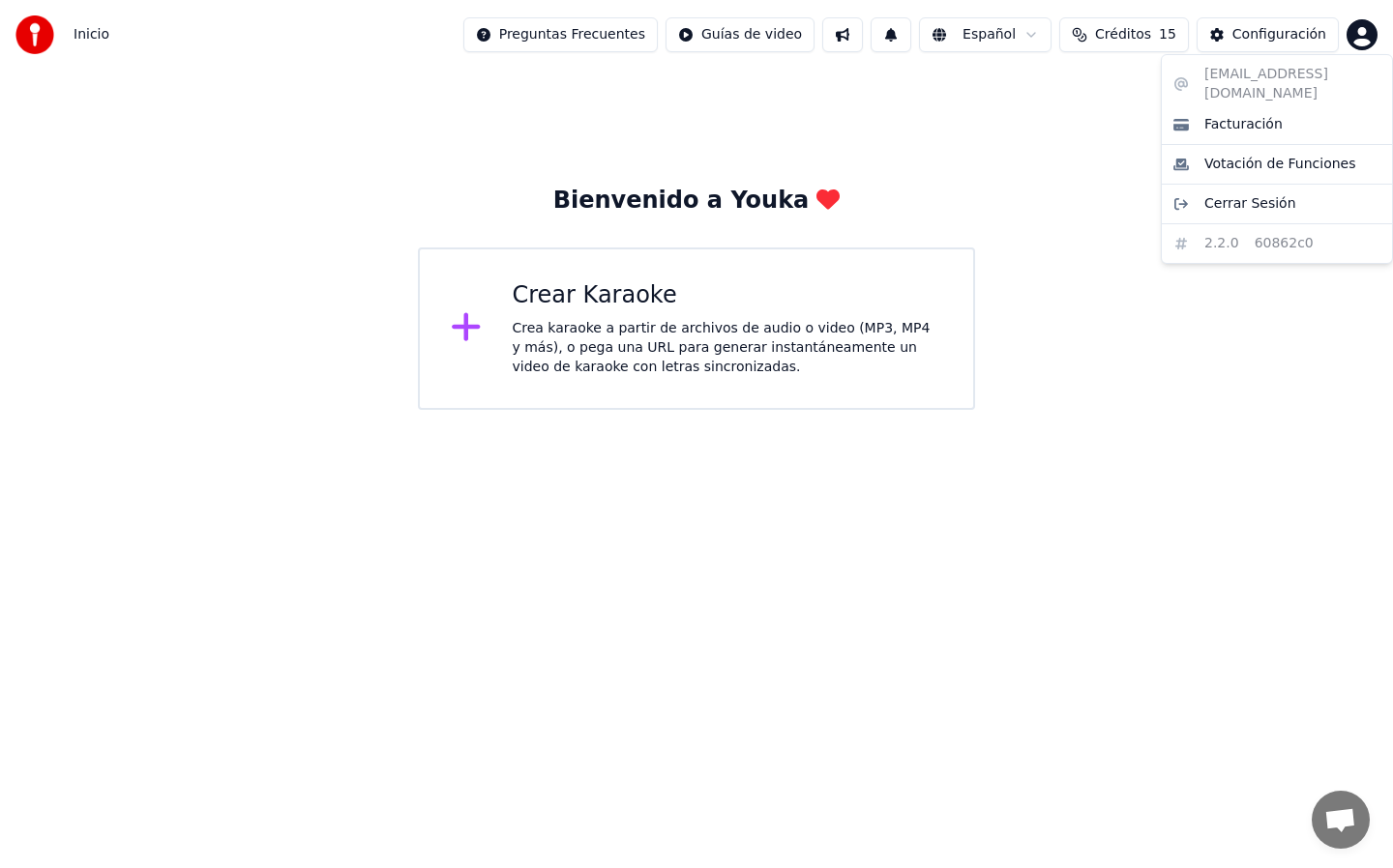
click at [1353, 31] on html "Inicio Preguntas Frecuentes Guías de video Español Créditos 15 Configuración Bi…" at bounding box center [696, 205] width 1393 height 410
drag, startPoint x: 1365, startPoint y: 35, endPoint x: 1362, endPoint y: 50, distance: 15.3
click at [1362, 50] on html "Inicio Preguntas Frecuentes Guías de video Español Créditos 15 Configuración Bi…" at bounding box center [696, 205] width 1393 height 410
